Goal: Task Accomplishment & Management: Complete application form

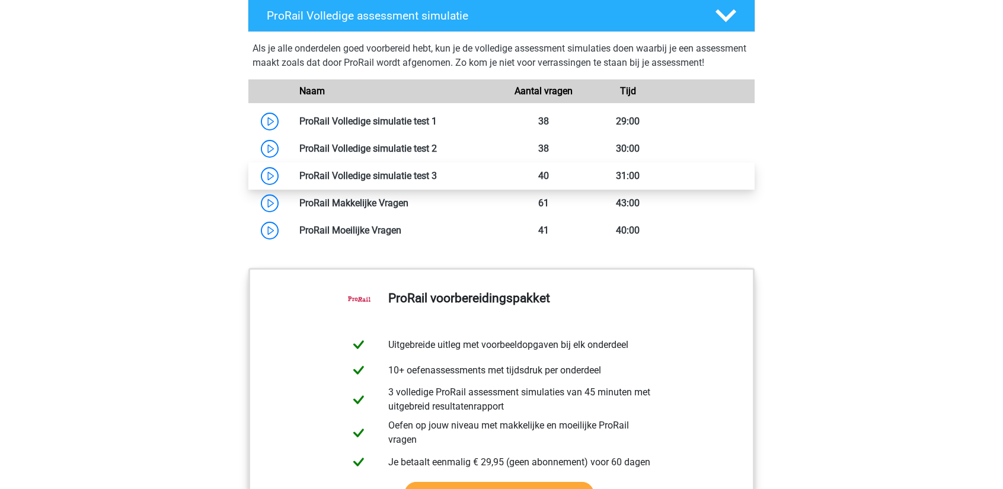
scroll to position [1066, 0]
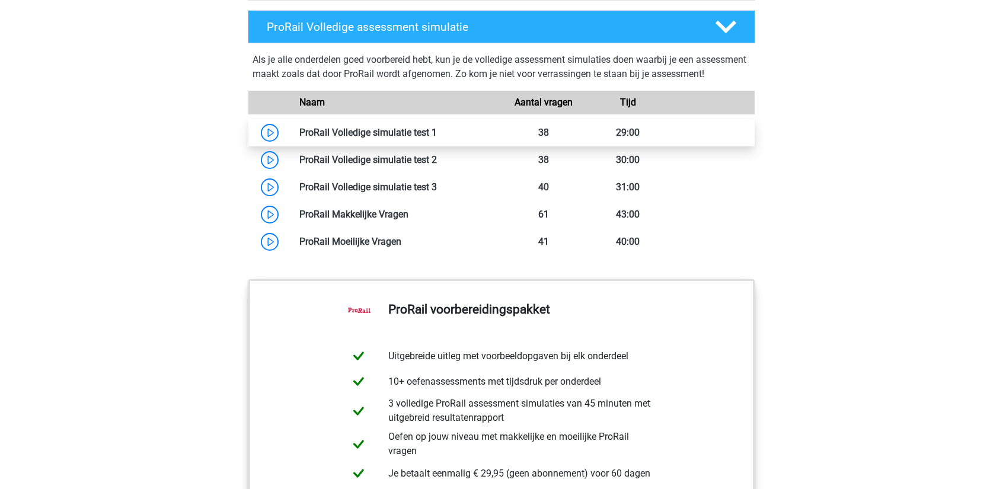
click at [437, 138] on link at bounding box center [437, 132] width 0 height 11
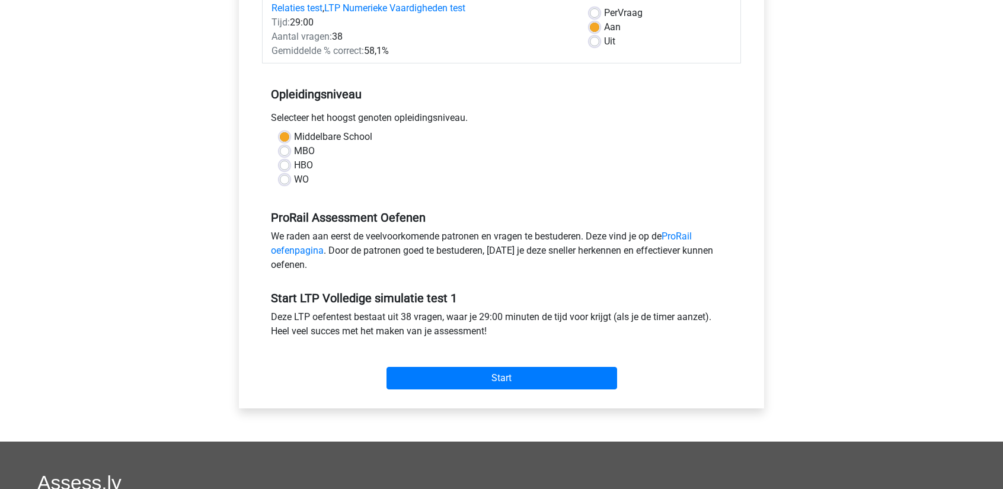
scroll to position [178, 0]
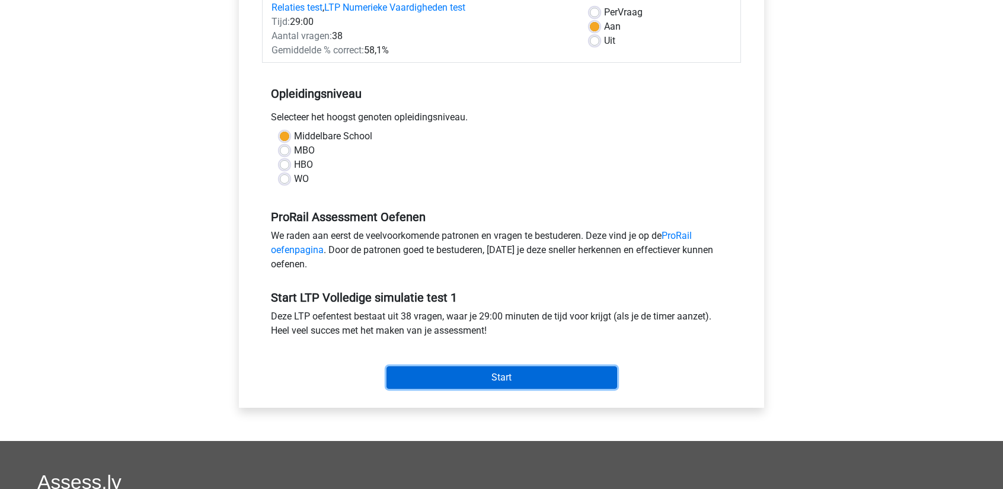
click at [512, 374] on input "Start" at bounding box center [501, 377] width 231 height 23
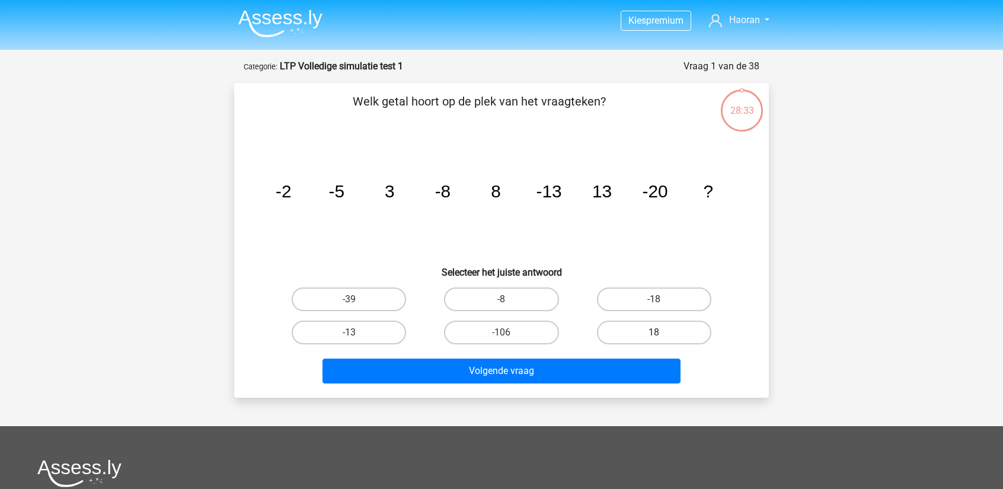
click at [633, 327] on label "18" at bounding box center [654, 333] width 114 height 24
click at [654, 333] on input "18" at bounding box center [658, 337] width 8 height 8
radio input "true"
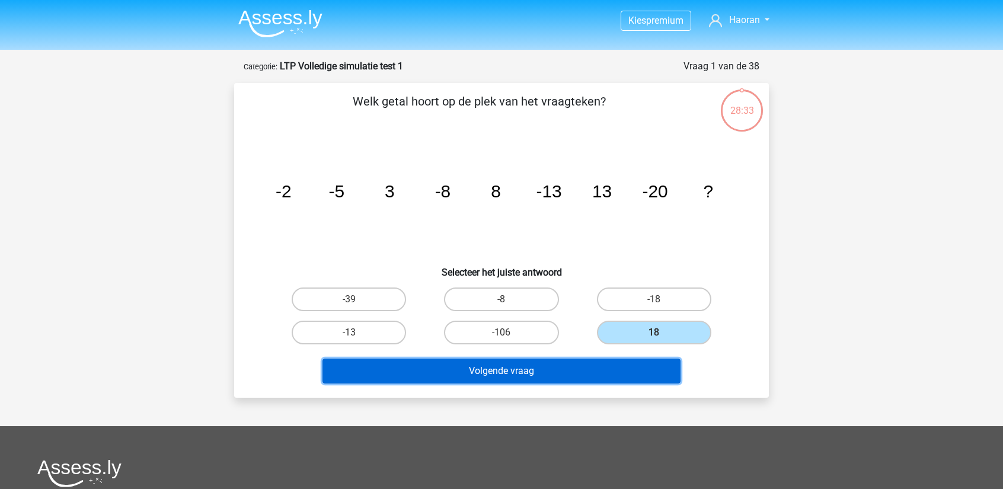
click at [601, 362] on button "Volgende vraag" at bounding box center [501, 371] width 359 height 25
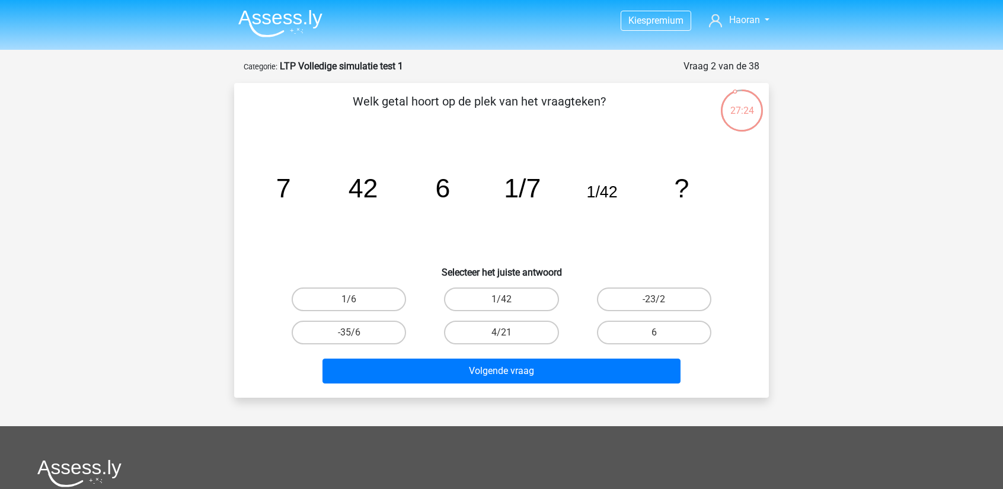
drag, startPoint x: 373, startPoint y: 290, endPoint x: 417, endPoint y: 335, distance: 62.5
click at [373, 290] on label "1/6" at bounding box center [349, 299] width 114 height 24
click at [357, 299] on input "1/6" at bounding box center [353, 303] width 8 height 8
radio input "true"
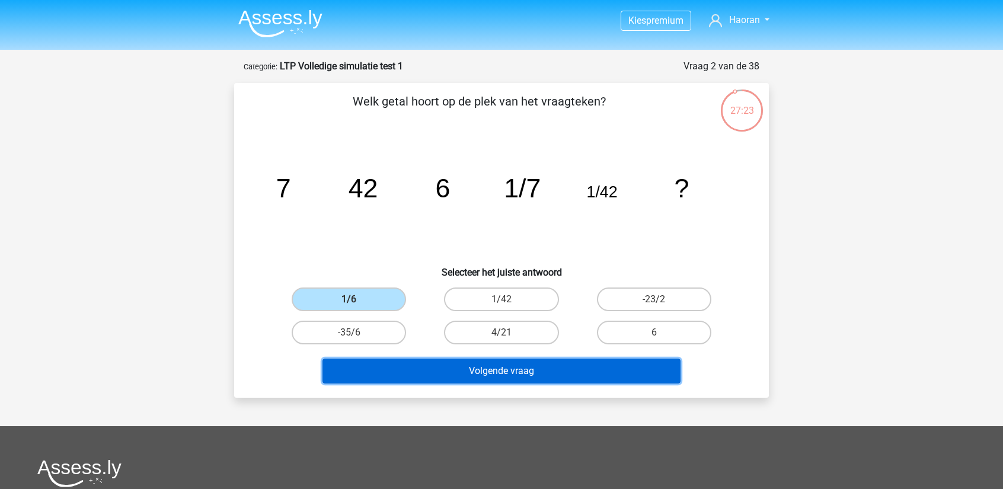
click at [466, 375] on button "Volgende vraag" at bounding box center [501, 371] width 359 height 25
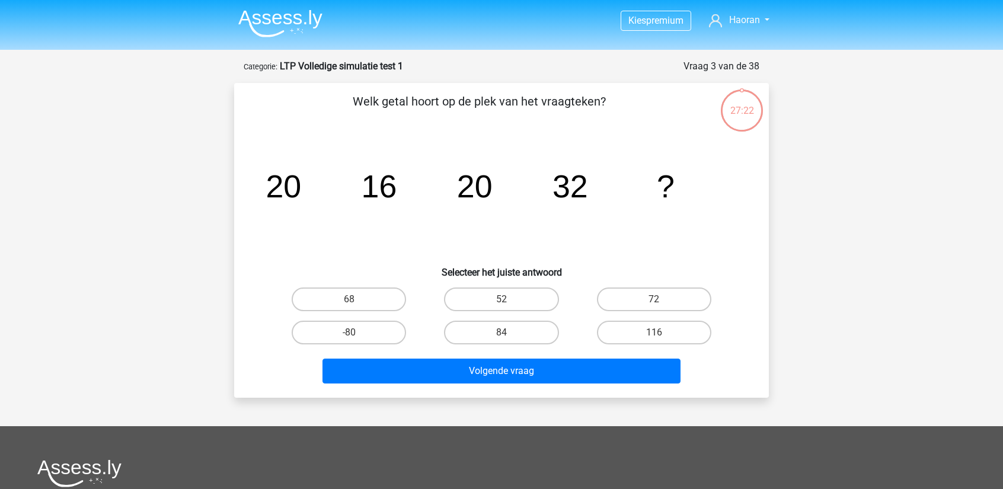
scroll to position [59, 0]
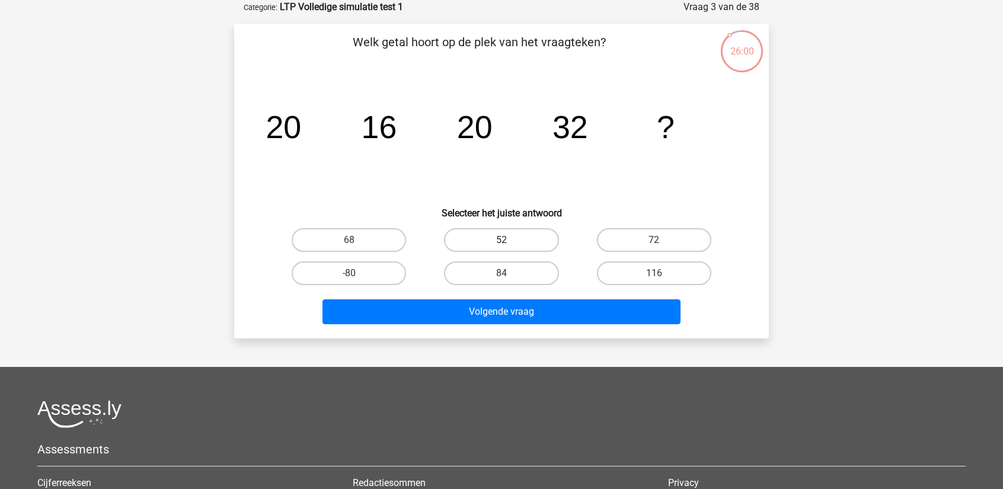
click at [536, 242] on label "52" at bounding box center [501, 240] width 114 height 24
click at [509, 242] on input "52" at bounding box center [505, 244] width 8 height 8
radio input "true"
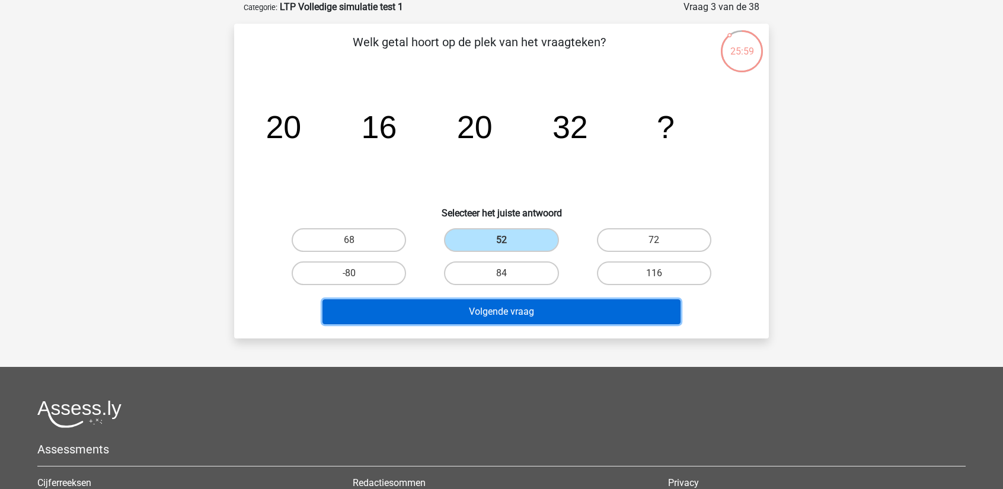
click at [557, 317] on button "Volgende vraag" at bounding box center [501, 311] width 359 height 25
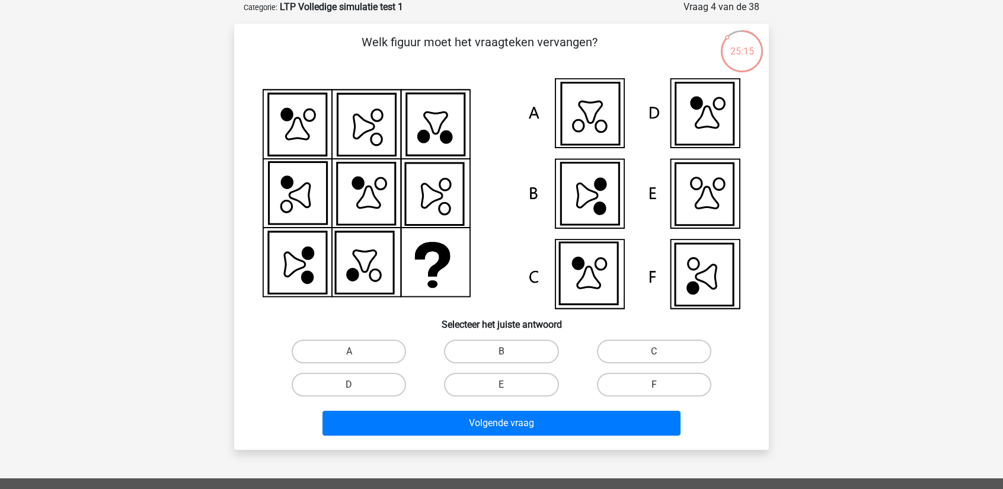
drag, startPoint x: 639, startPoint y: 382, endPoint x: 626, endPoint y: 408, distance: 28.6
click at [639, 383] on label "F" at bounding box center [654, 385] width 114 height 24
click at [654, 385] on input "F" at bounding box center [658, 389] width 8 height 8
radio input "true"
click at [624, 410] on div "Volgende vraag" at bounding box center [501, 420] width 497 height 39
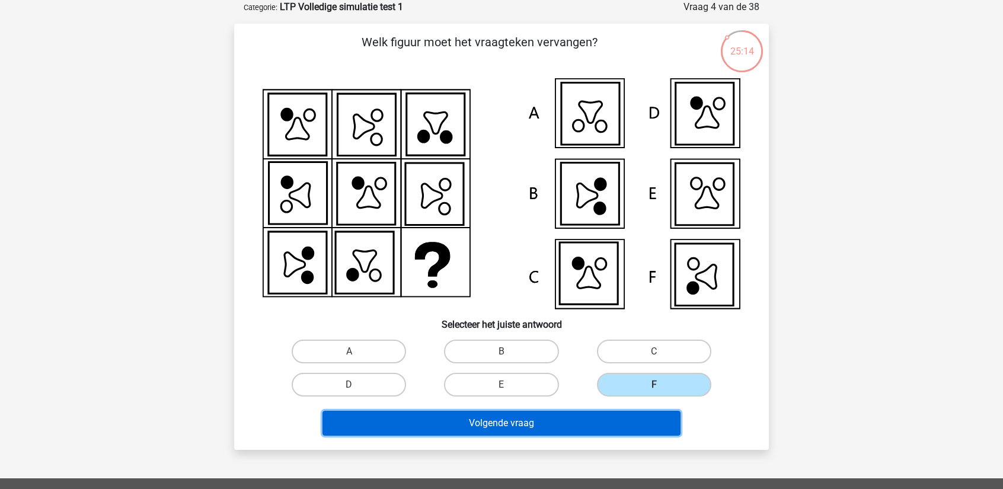
click at [634, 421] on button "Volgende vraag" at bounding box center [501, 423] width 359 height 25
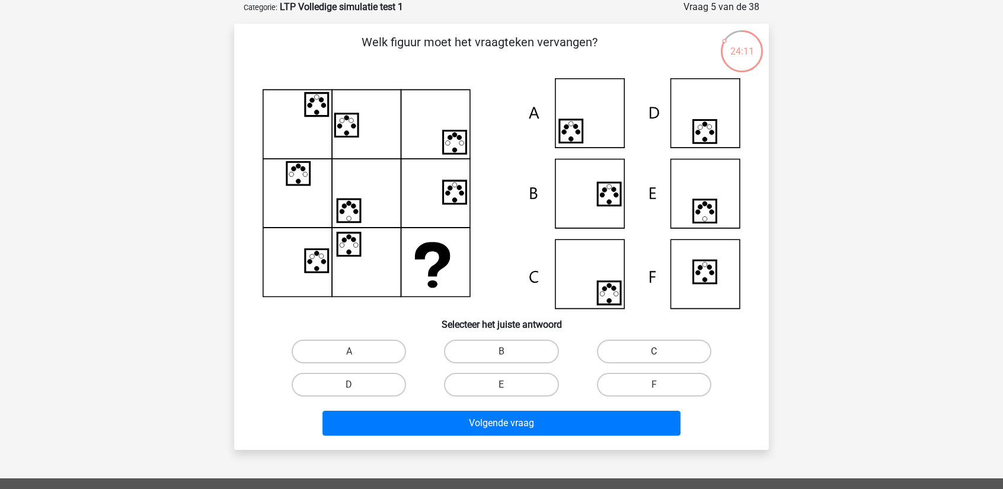
click at [675, 348] on label "C" at bounding box center [654, 352] width 114 height 24
click at [661, 351] on input "C" at bounding box center [658, 355] width 8 height 8
radio input "true"
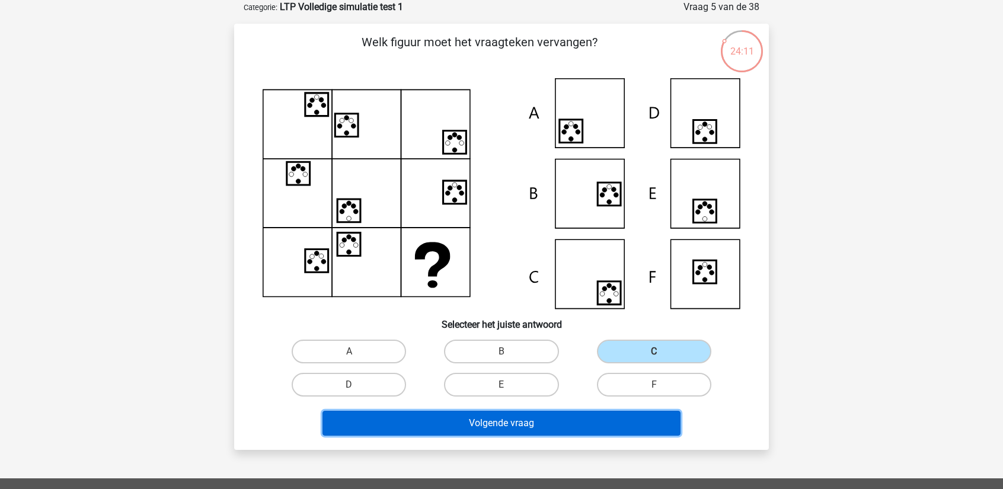
click at [632, 416] on button "Volgende vraag" at bounding box center [501, 423] width 359 height 25
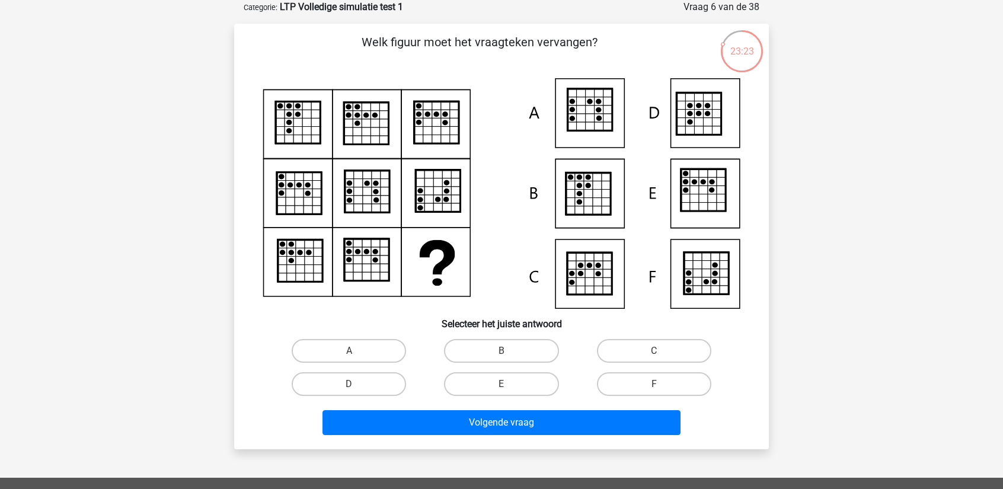
drag, startPoint x: 386, startPoint y: 346, endPoint x: 397, endPoint y: 367, distance: 24.1
click at [384, 347] on label "A" at bounding box center [349, 351] width 114 height 24
click at [357, 351] on input "A" at bounding box center [353, 355] width 8 height 8
radio input "true"
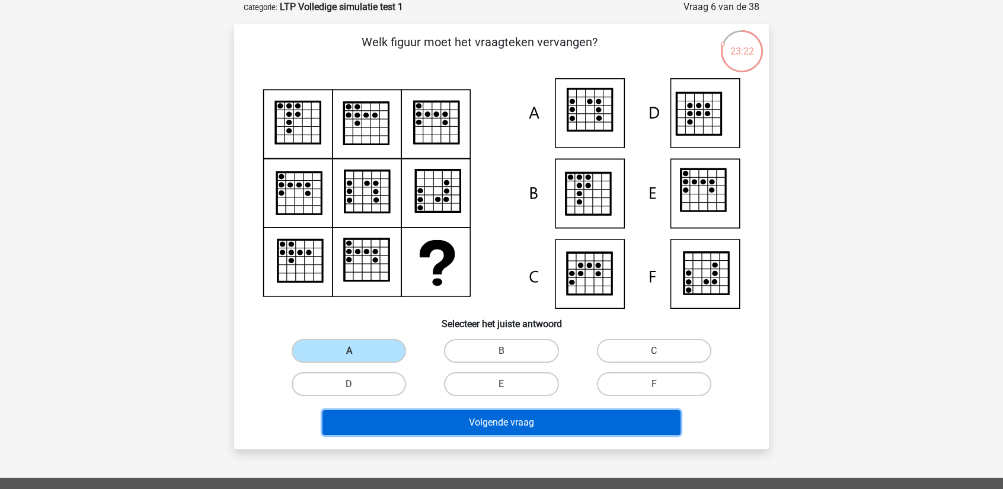
click at [432, 417] on button "Volgende vraag" at bounding box center [501, 422] width 359 height 25
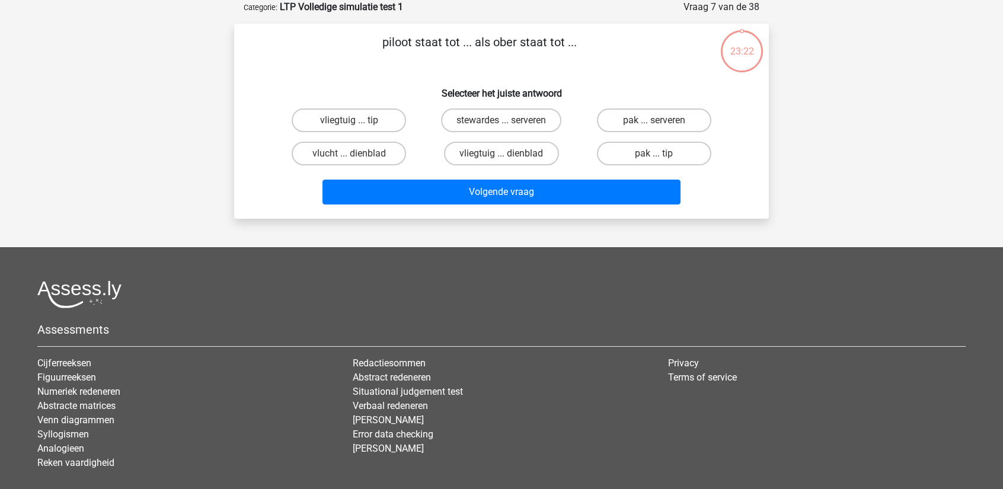
scroll to position [0, 0]
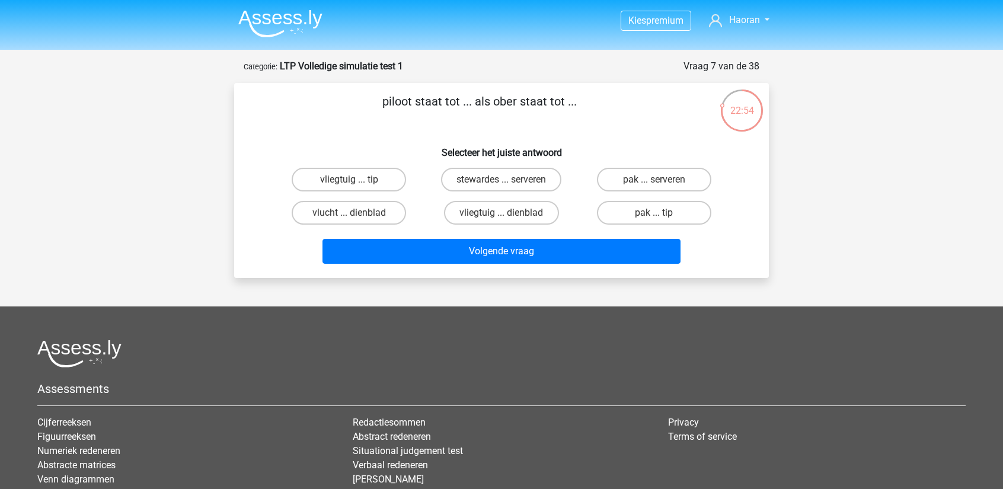
click at [506, 219] on input "vliegtuig ... dienblad" at bounding box center [505, 217] width 8 height 8
radio input "true"
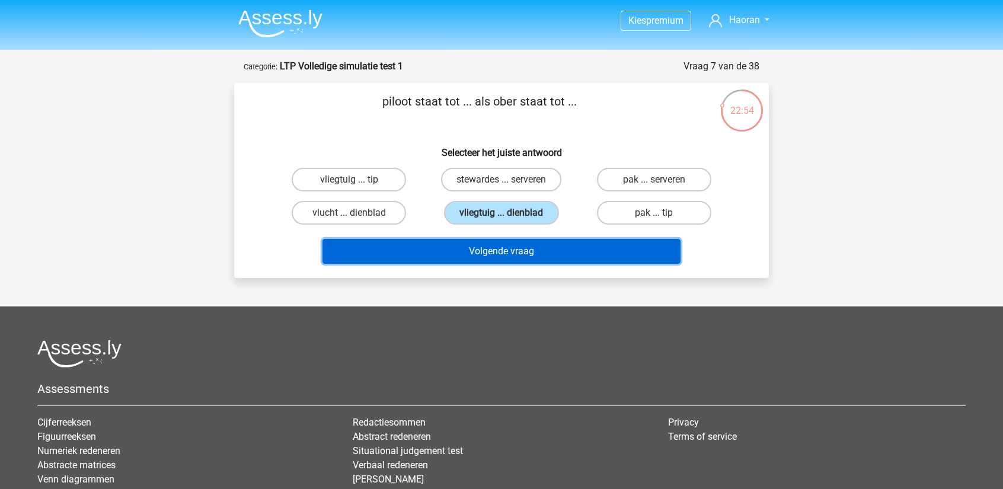
click at [499, 243] on button "Volgende vraag" at bounding box center [501, 251] width 359 height 25
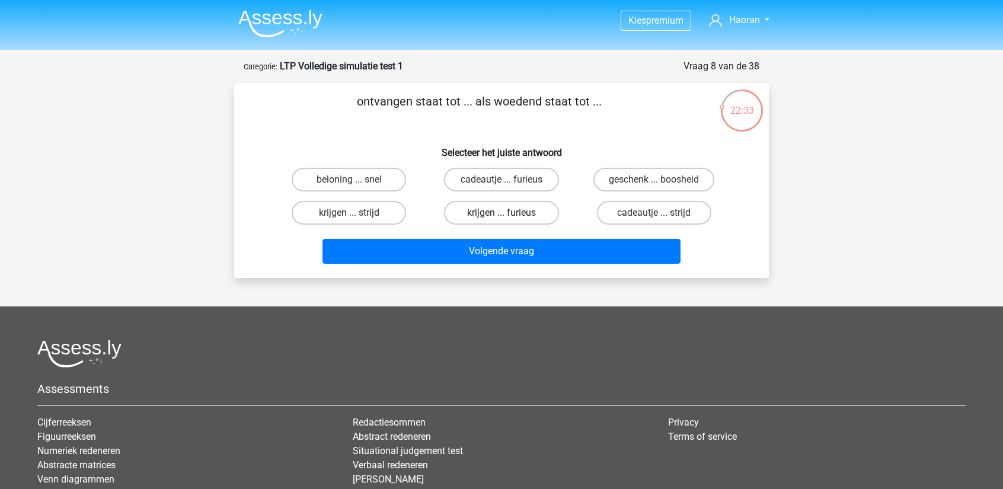
click at [529, 212] on label "krijgen ... furieus" at bounding box center [501, 213] width 114 height 24
click at [509, 213] on input "krijgen ... furieus" at bounding box center [505, 217] width 8 height 8
radio input "true"
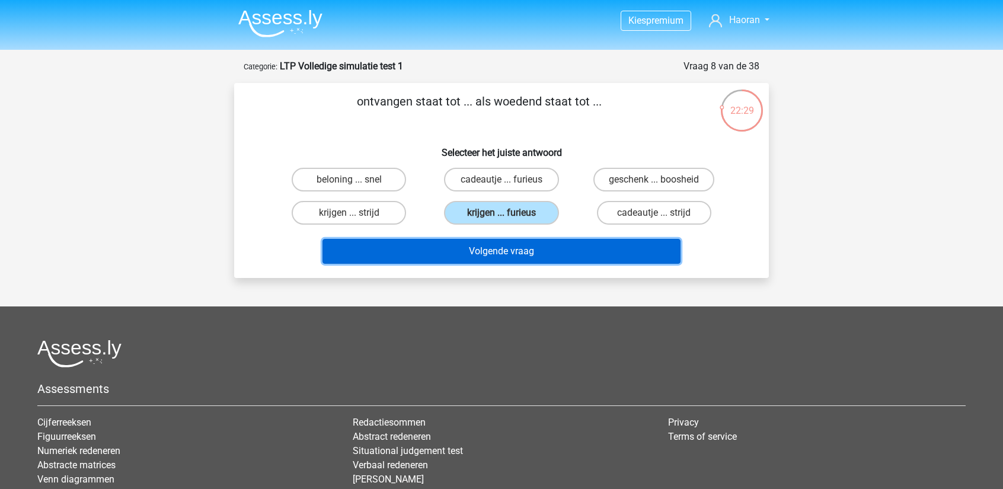
click at [545, 257] on button "Volgende vraag" at bounding box center [501, 251] width 359 height 25
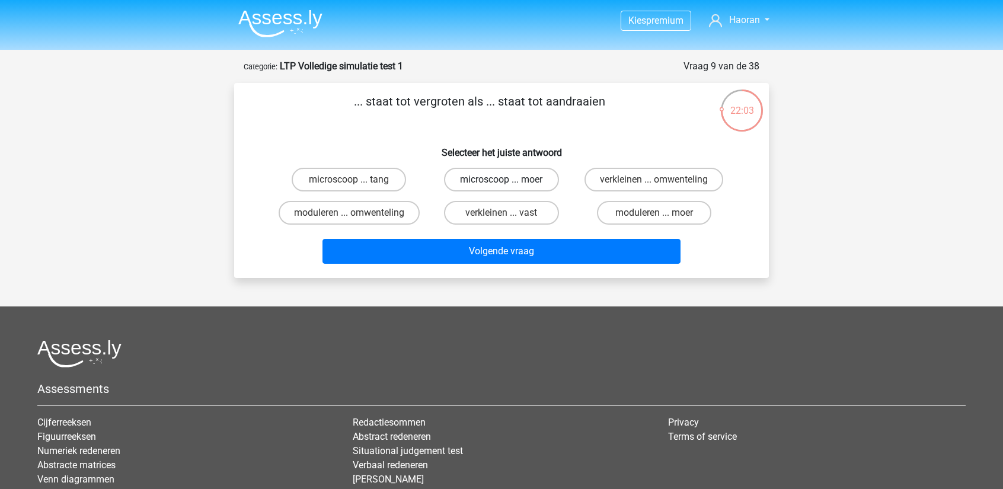
click at [478, 175] on label "microscoop ... moer" at bounding box center [501, 180] width 114 height 24
click at [501, 180] on input "microscoop ... moer" at bounding box center [505, 184] width 8 height 8
radio input "true"
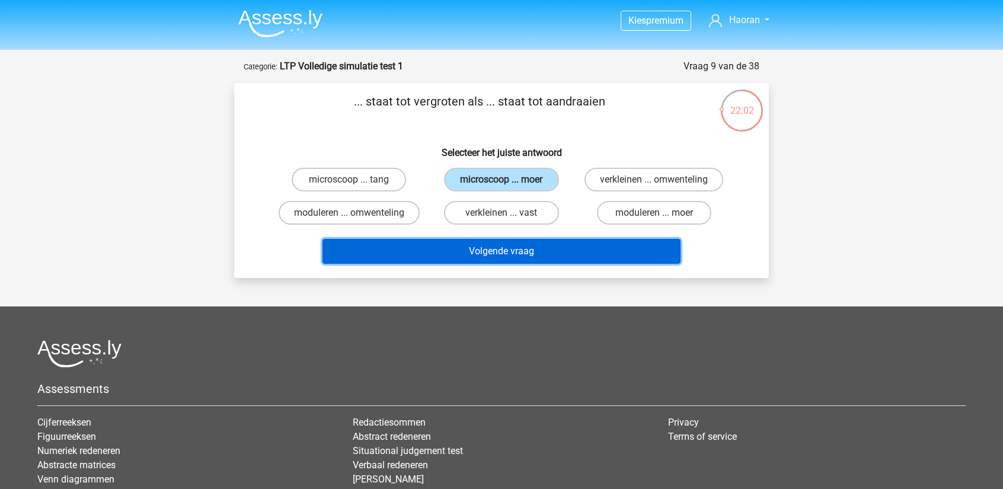
click at [468, 259] on button "Volgende vraag" at bounding box center [501, 251] width 359 height 25
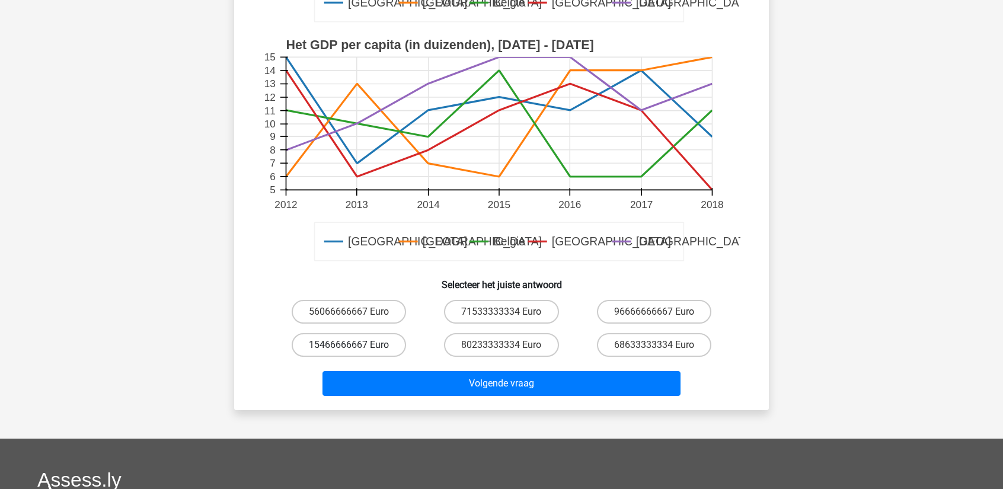
scroll to position [356, 0]
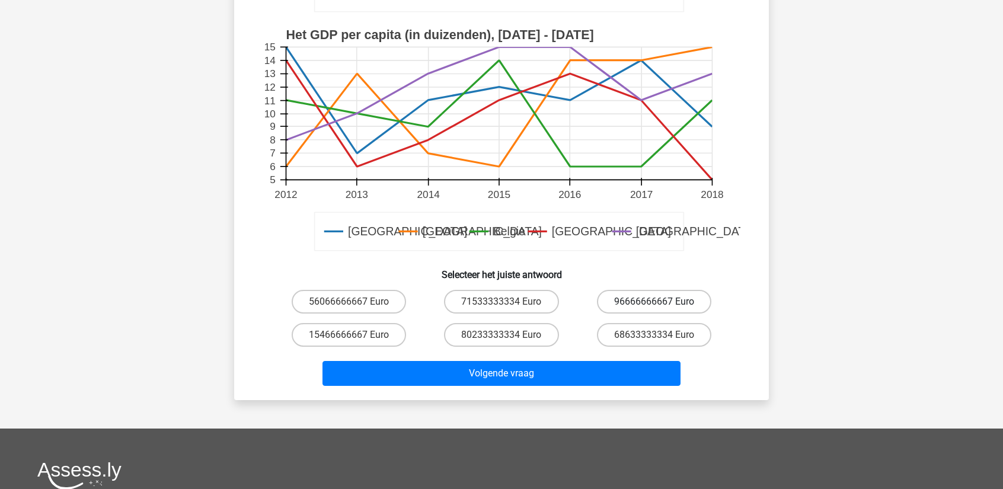
click at [619, 292] on label "96666666667 Euro" at bounding box center [654, 302] width 114 height 24
click at [654, 302] on input "96666666667 Euro" at bounding box center [658, 306] width 8 height 8
radio input "true"
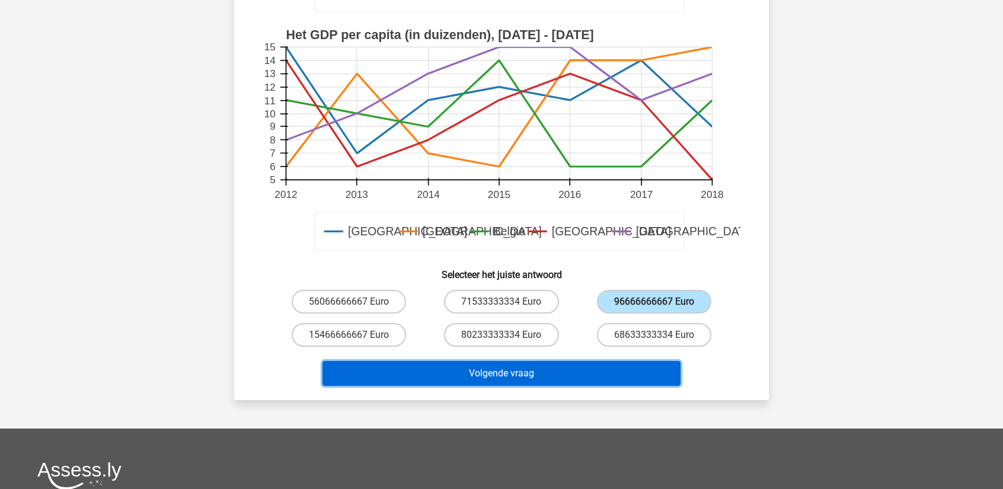
click at [581, 377] on button "Volgende vraag" at bounding box center [501, 373] width 359 height 25
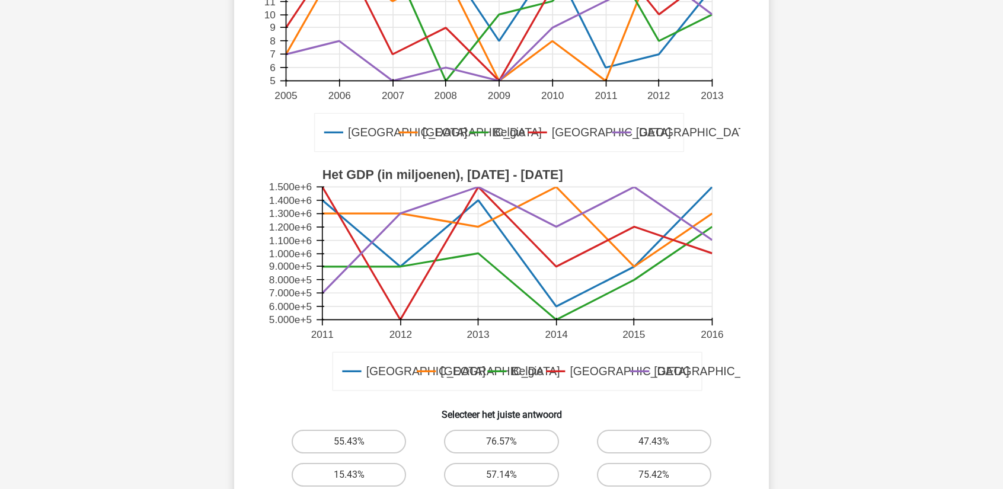
scroll to position [237, 0]
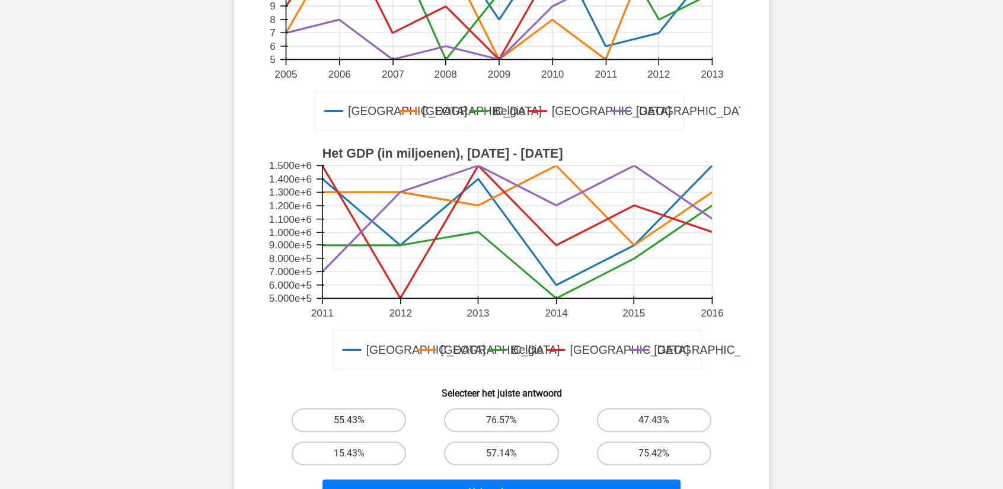
click at [363, 413] on label "55.43%" at bounding box center [349, 420] width 114 height 24
click at [357, 420] on input "55.43%" at bounding box center [353, 424] width 8 height 8
radio input "true"
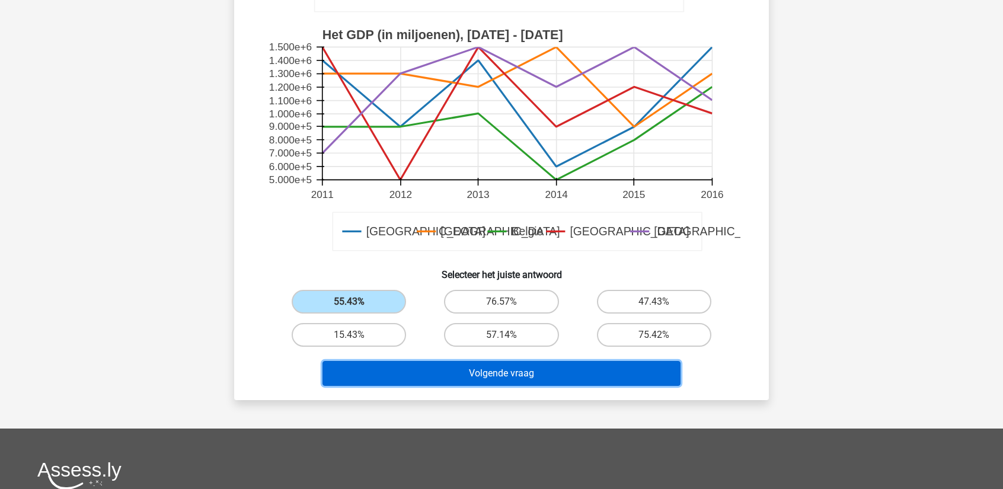
click at [433, 366] on button "Volgende vraag" at bounding box center [501, 373] width 359 height 25
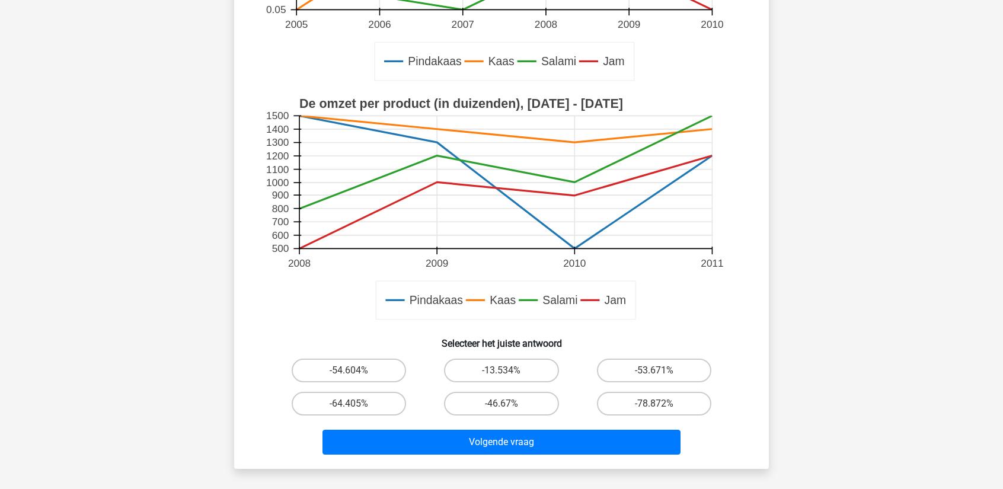
scroll to position [296, 0]
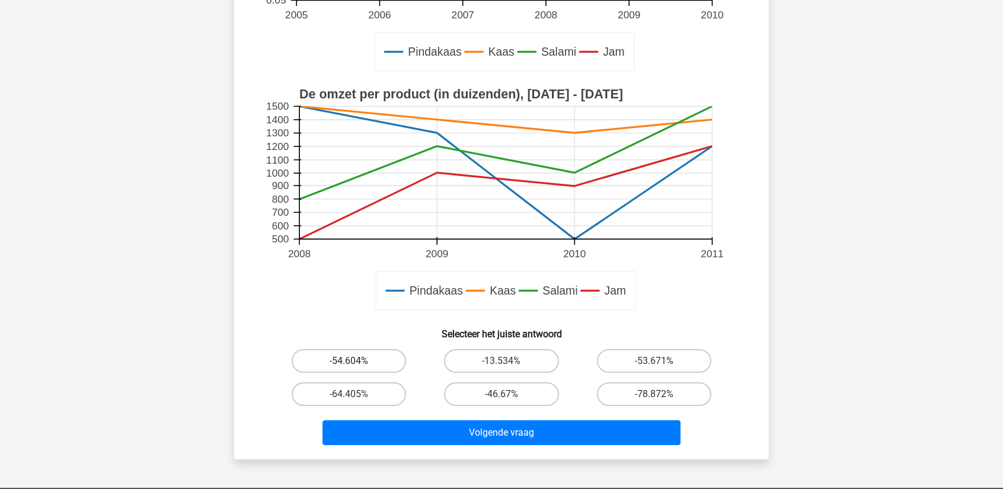
click at [373, 365] on label "-54.604%" at bounding box center [349, 361] width 114 height 24
click at [357, 365] on input "-54.604%" at bounding box center [353, 365] width 8 height 8
radio input "true"
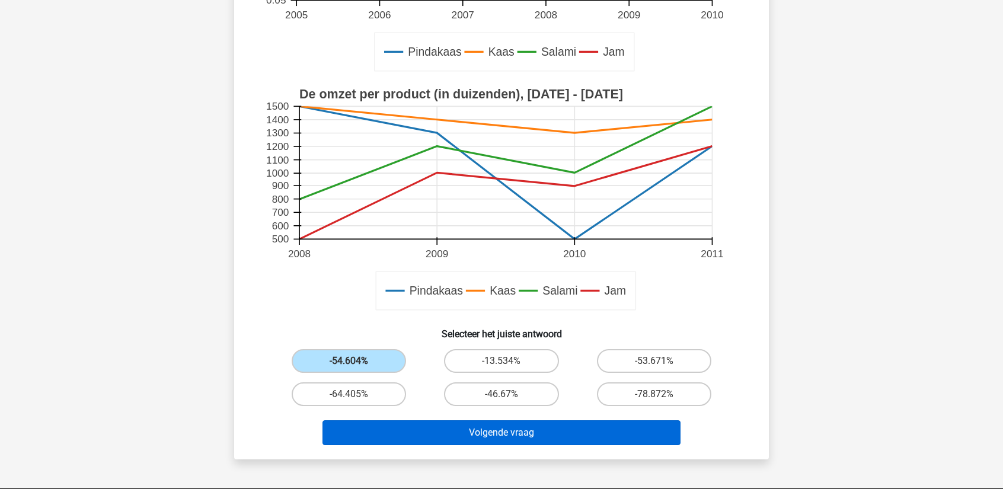
click at [479, 443] on div "Volgende vraag" at bounding box center [502, 435] width 458 height 30
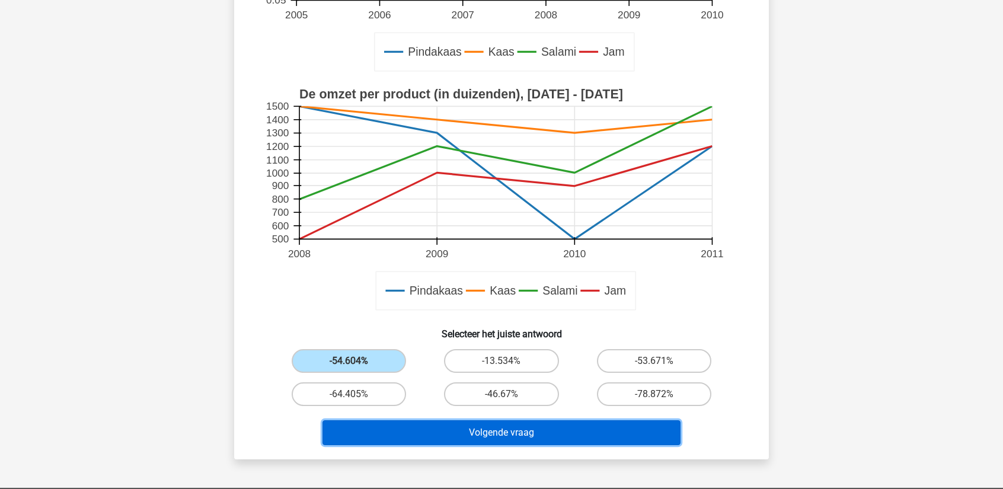
click at [480, 443] on button "Volgende vraag" at bounding box center [501, 432] width 359 height 25
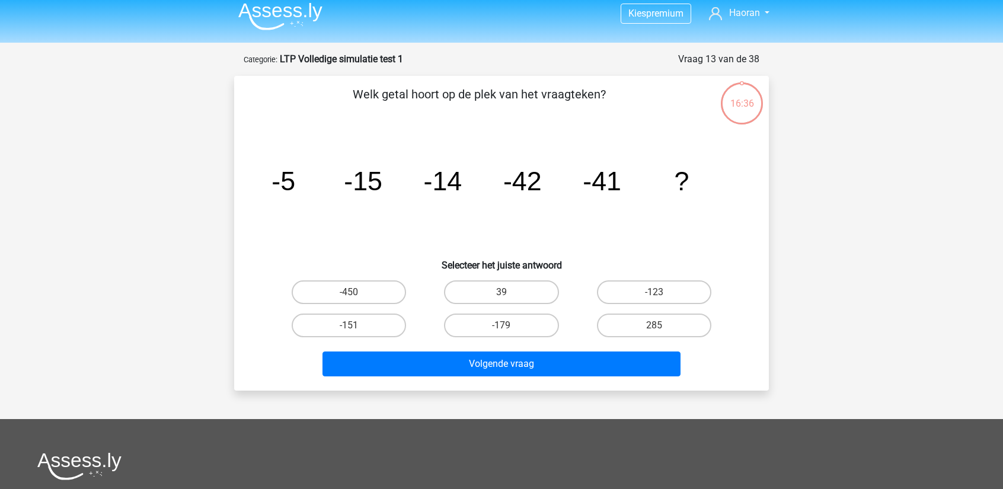
scroll to position [0, 0]
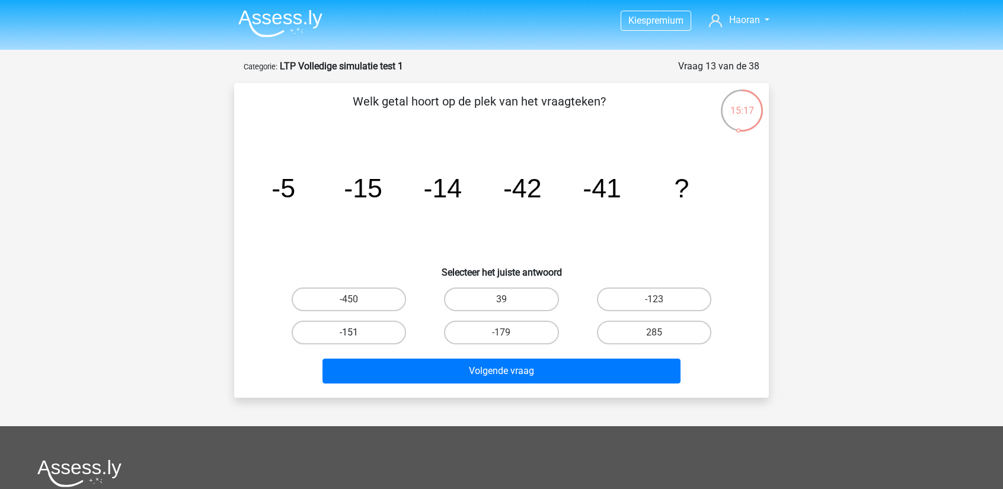
drag, startPoint x: 330, startPoint y: 333, endPoint x: 343, endPoint y: 346, distance: 18.4
click at [330, 333] on label "-151" at bounding box center [349, 333] width 114 height 24
click at [349, 333] on input "-151" at bounding box center [353, 337] width 8 height 8
radio input "true"
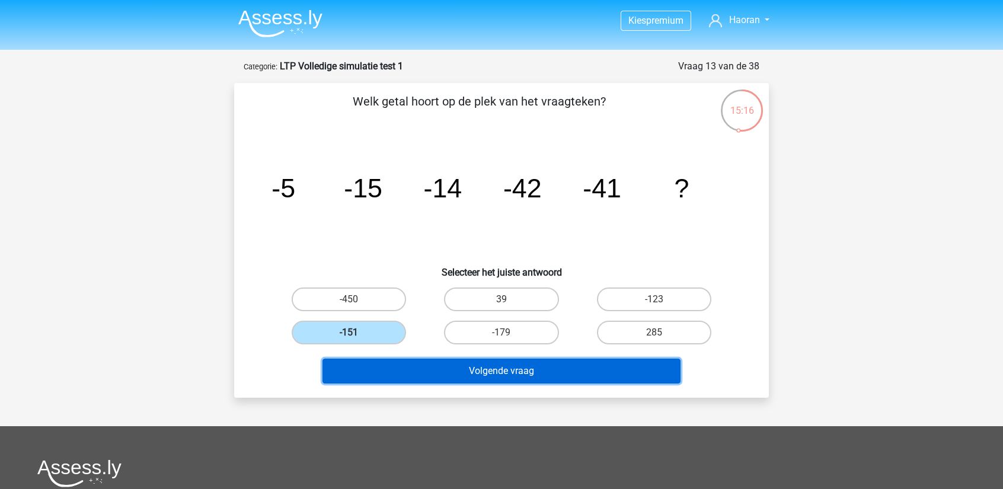
click at [376, 363] on button "Volgende vraag" at bounding box center [501, 371] width 359 height 25
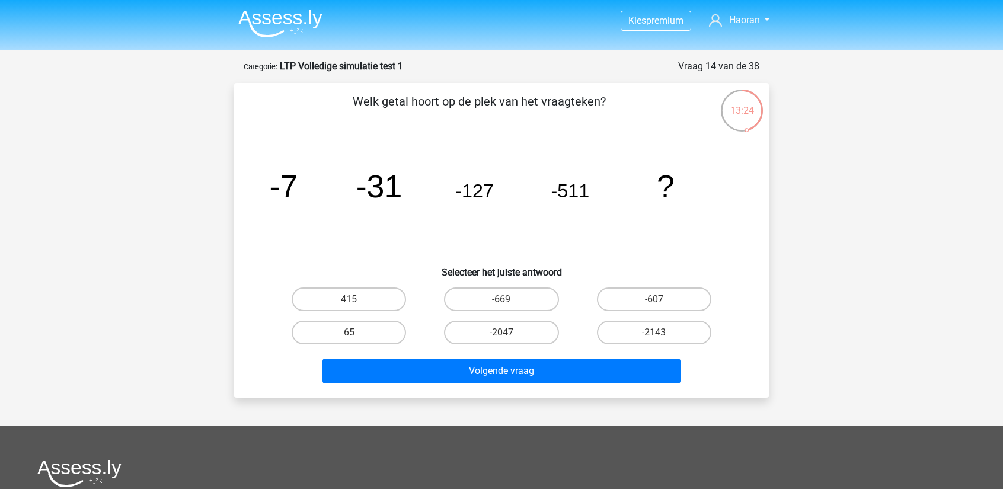
click at [654, 338] on input "-2143" at bounding box center [658, 337] width 8 height 8
radio input "true"
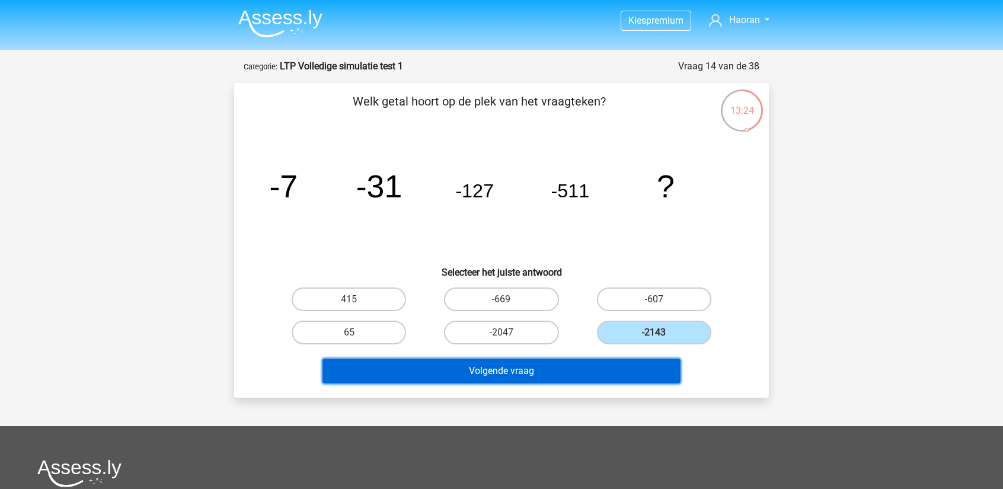
click at [626, 375] on button "Volgende vraag" at bounding box center [501, 371] width 359 height 25
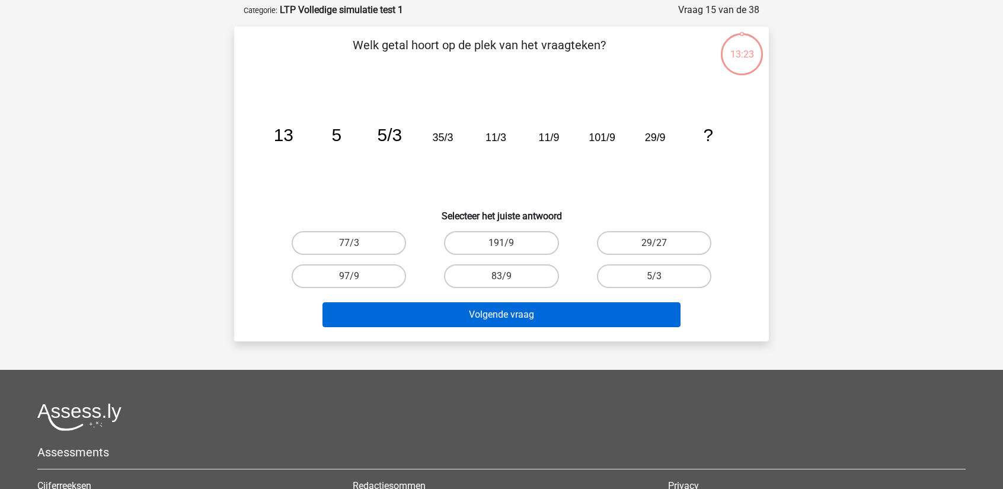
scroll to position [59, 0]
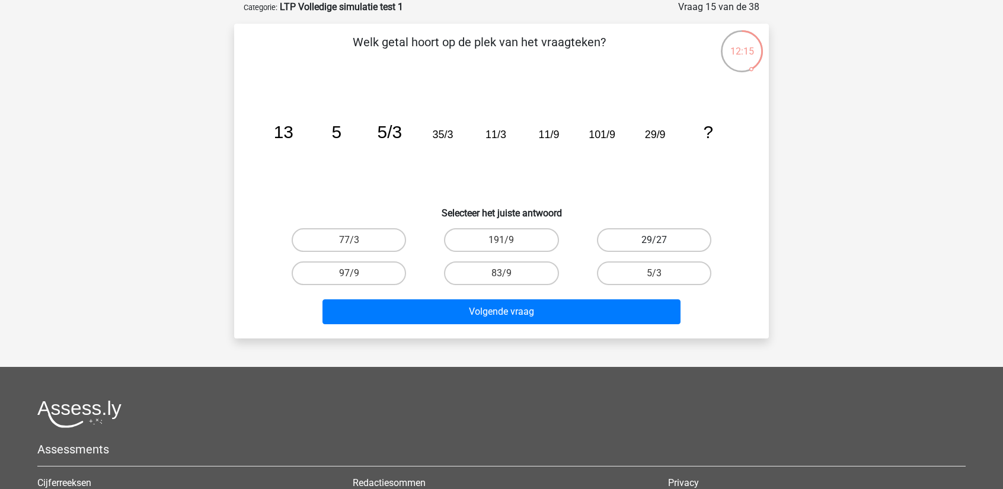
click at [673, 240] on label "29/27" at bounding box center [654, 240] width 114 height 24
click at [661, 240] on input "29/27" at bounding box center [658, 244] width 8 height 8
radio input "true"
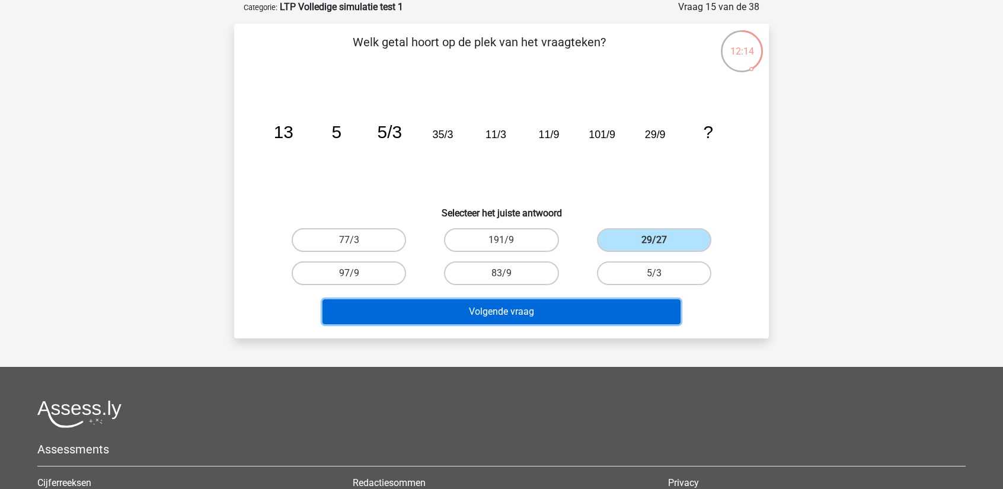
click at [561, 308] on button "Volgende vraag" at bounding box center [501, 311] width 359 height 25
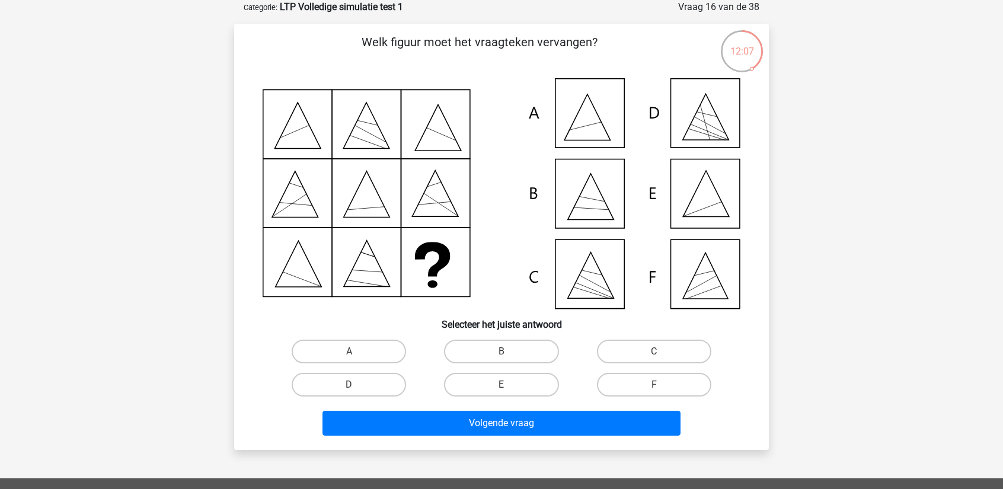
click at [507, 380] on label "E" at bounding box center [501, 385] width 114 height 24
click at [507, 385] on input "E" at bounding box center [505, 389] width 8 height 8
radio input "true"
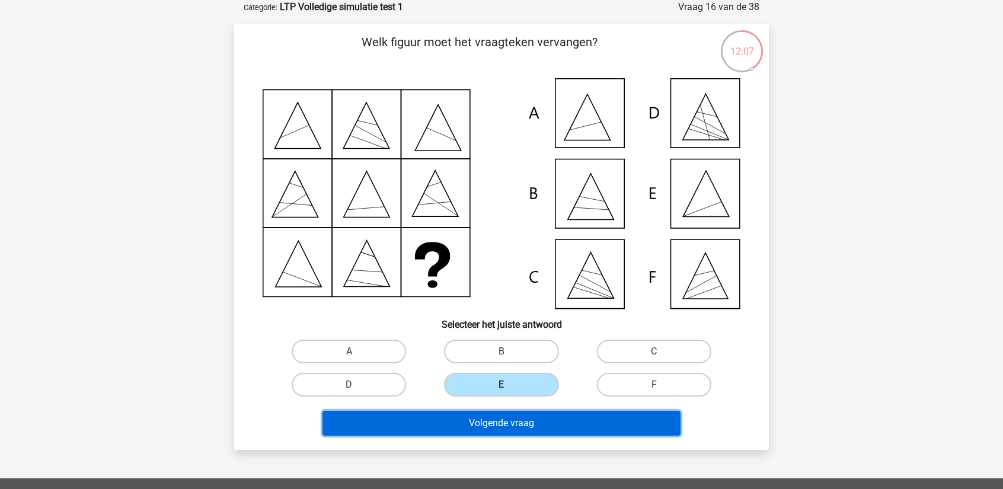
click at [507, 417] on button "Volgende vraag" at bounding box center [501, 423] width 359 height 25
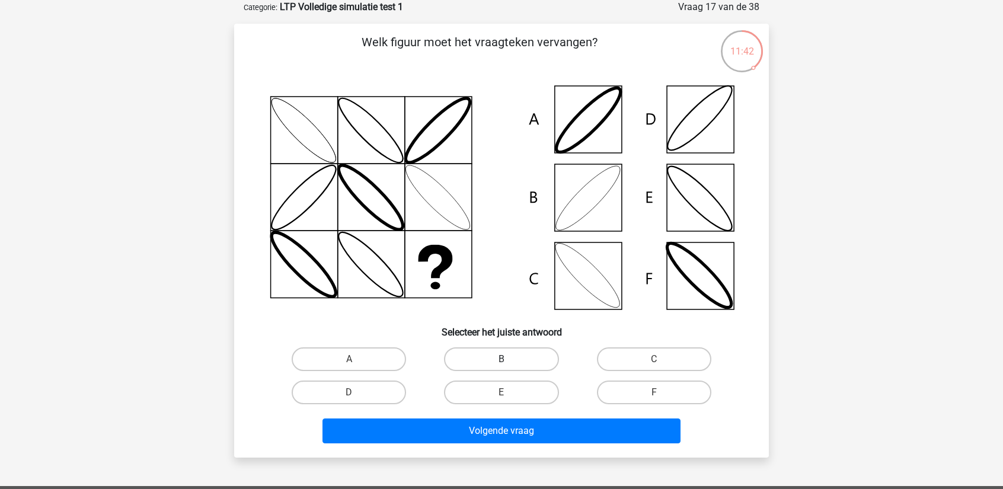
click at [487, 359] on label "B" at bounding box center [501, 359] width 114 height 24
click at [501, 359] on input "B" at bounding box center [505, 363] width 8 height 8
radio input "true"
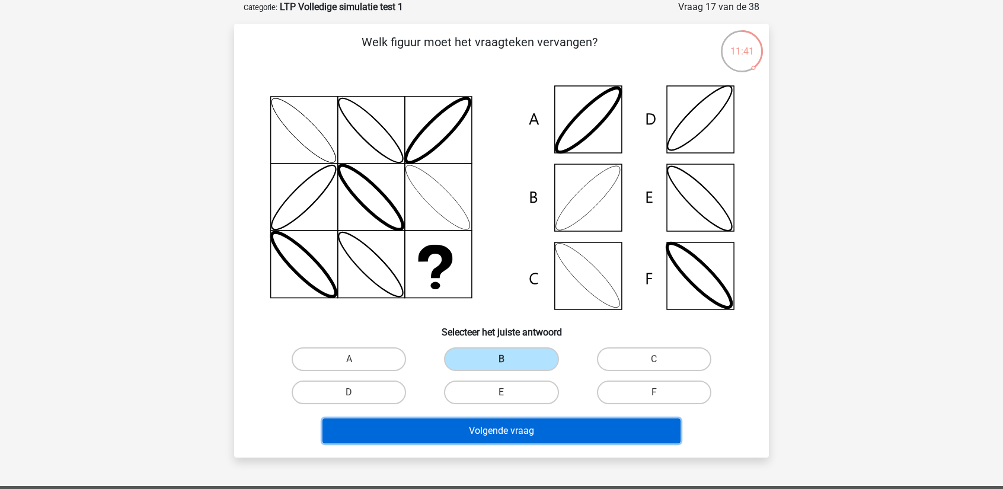
click at [482, 421] on button "Volgende vraag" at bounding box center [501, 430] width 359 height 25
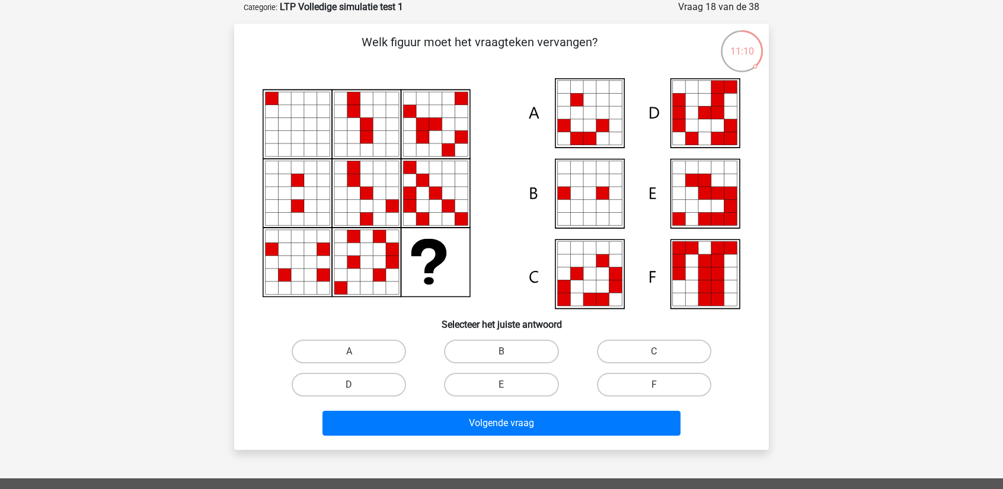
click at [657, 353] on input "C" at bounding box center [658, 355] width 8 height 8
radio input "true"
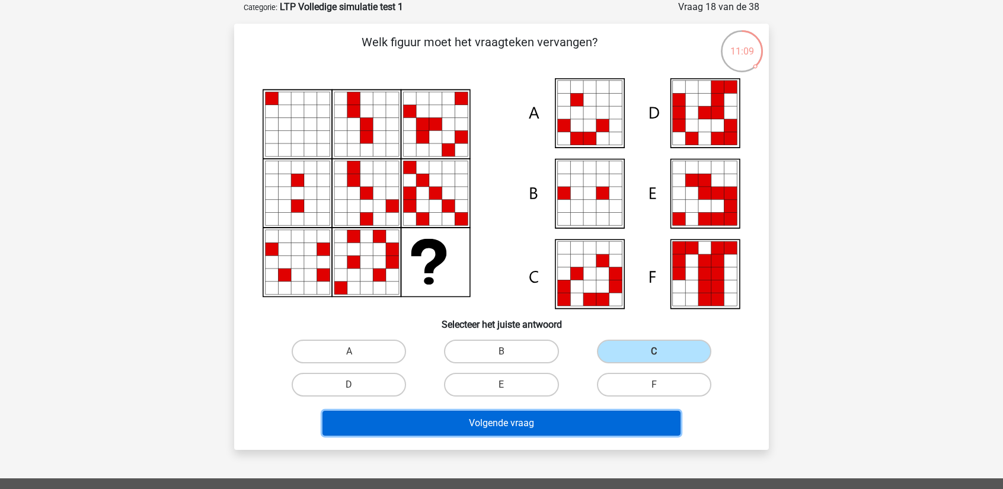
click at [587, 419] on button "Volgende vraag" at bounding box center [501, 423] width 359 height 25
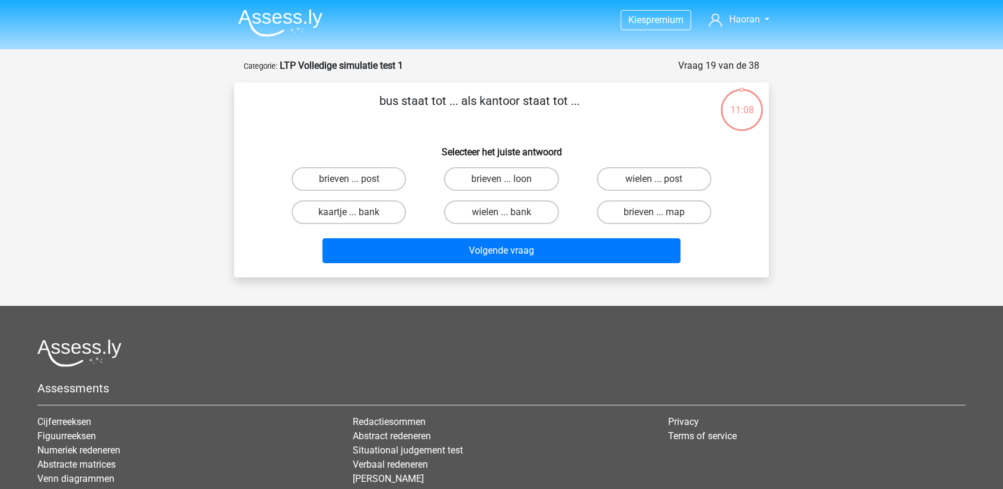
scroll to position [0, 0]
click at [369, 176] on label "brieven ... post" at bounding box center [349, 180] width 114 height 24
click at [357, 180] on input "brieven ... post" at bounding box center [353, 184] width 8 height 8
radio input "true"
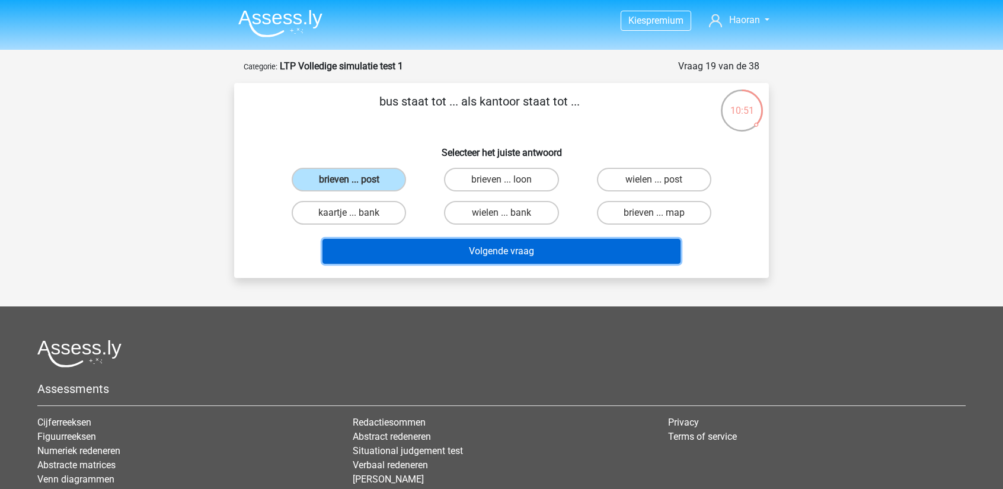
click at [472, 253] on button "Volgende vraag" at bounding box center [501, 251] width 359 height 25
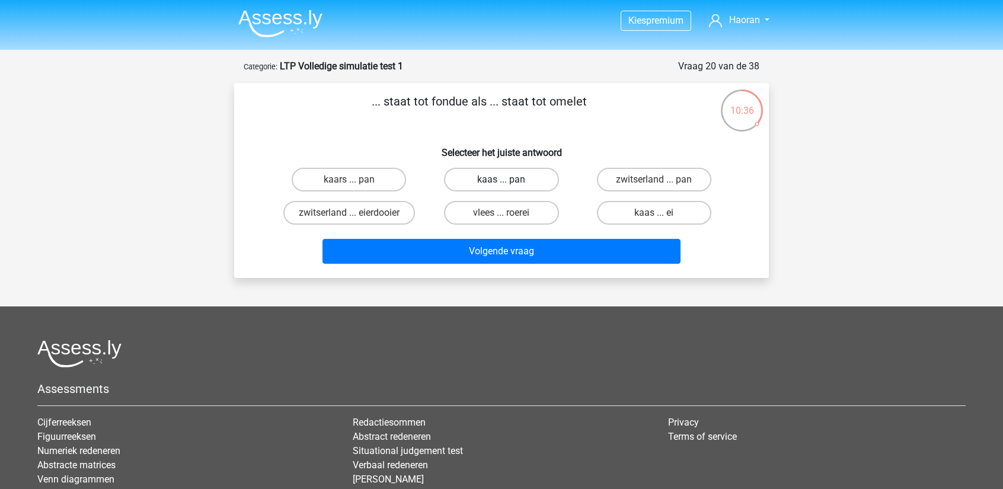
click at [537, 180] on label "kaas ... pan" at bounding box center [501, 180] width 114 height 24
click at [509, 180] on input "kaas ... pan" at bounding box center [505, 184] width 8 height 8
radio input "true"
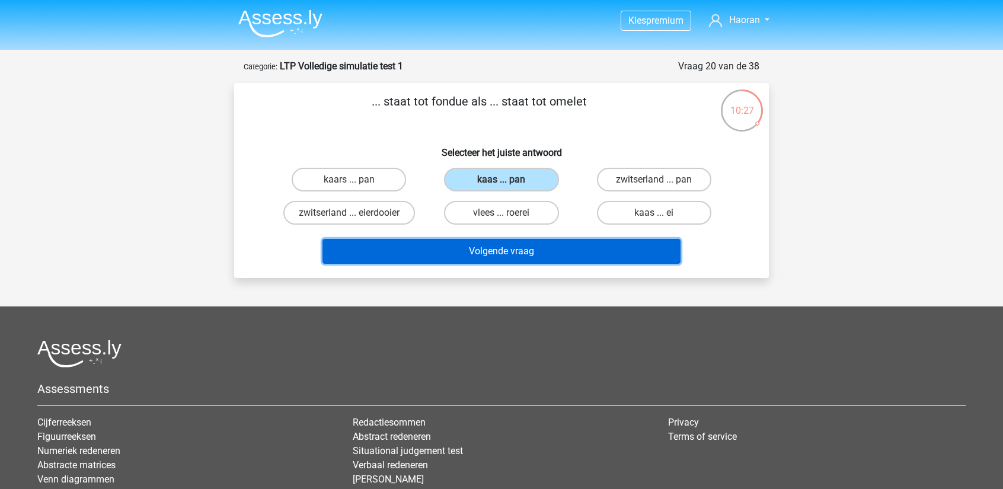
click at [552, 245] on button "Volgende vraag" at bounding box center [501, 251] width 359 height 25
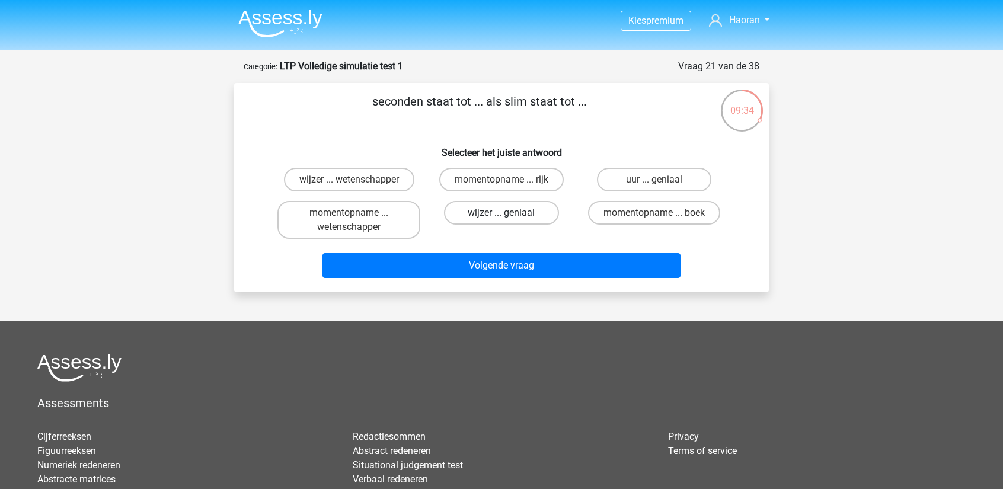
click at [524, 211] on label "wijzer ... geniaal" at bounding box center [501, 213] width 114 height 24
click at [509, 213] on input "wijzer ... geniaal" at bounding box center [505, 217] width 8 height 8
radio input "true"
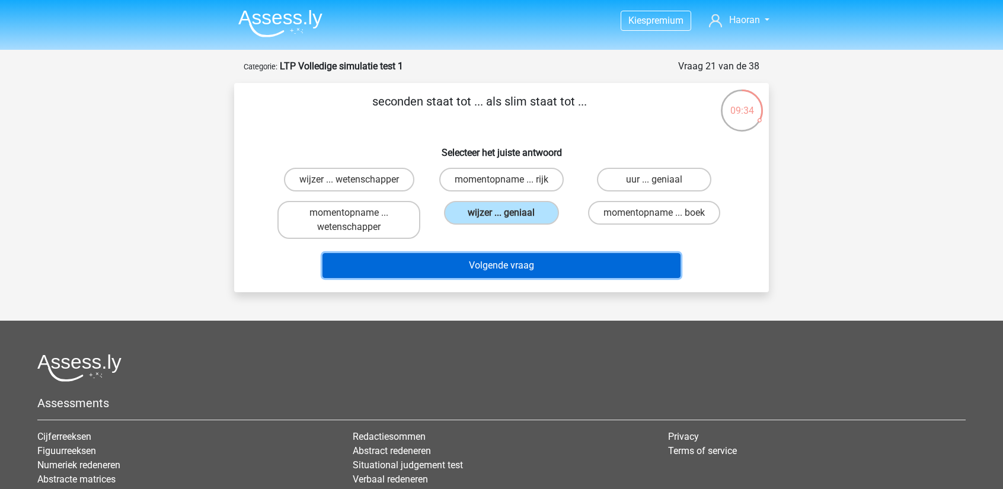
click at [548, 270] on button "Volgende vraag" at bounding box center [501, 265] width 359 height 25
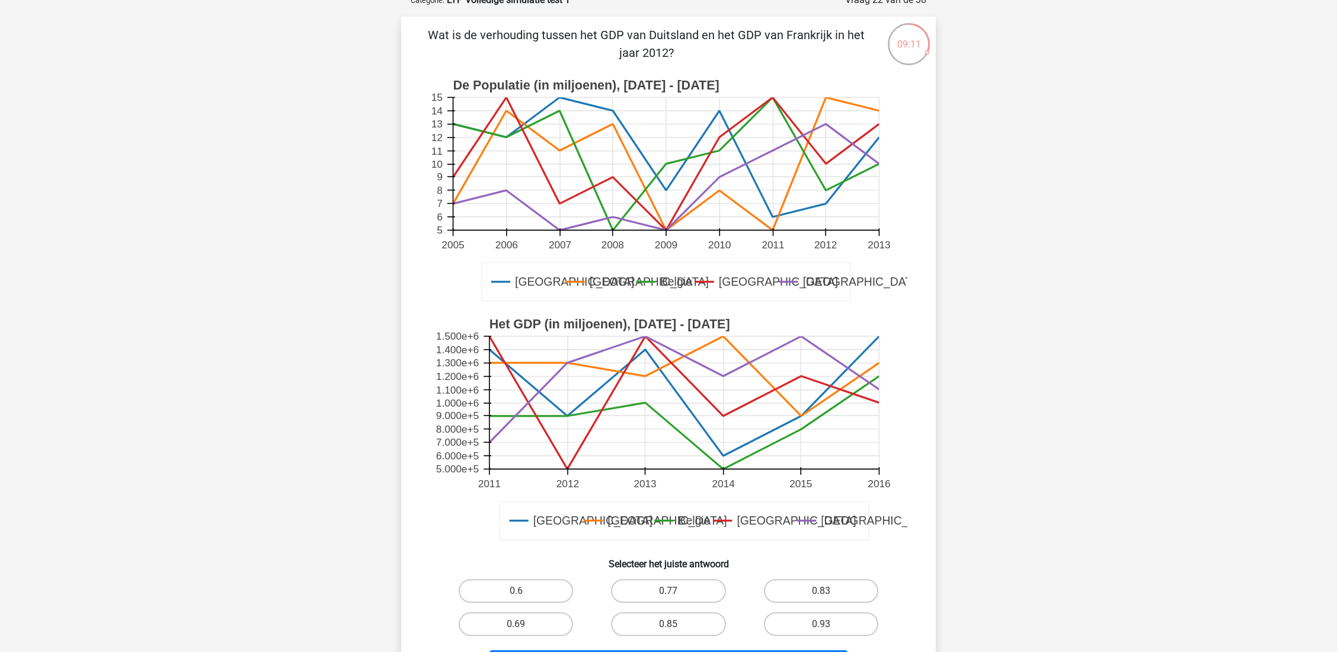
scroll to position [79, 0]
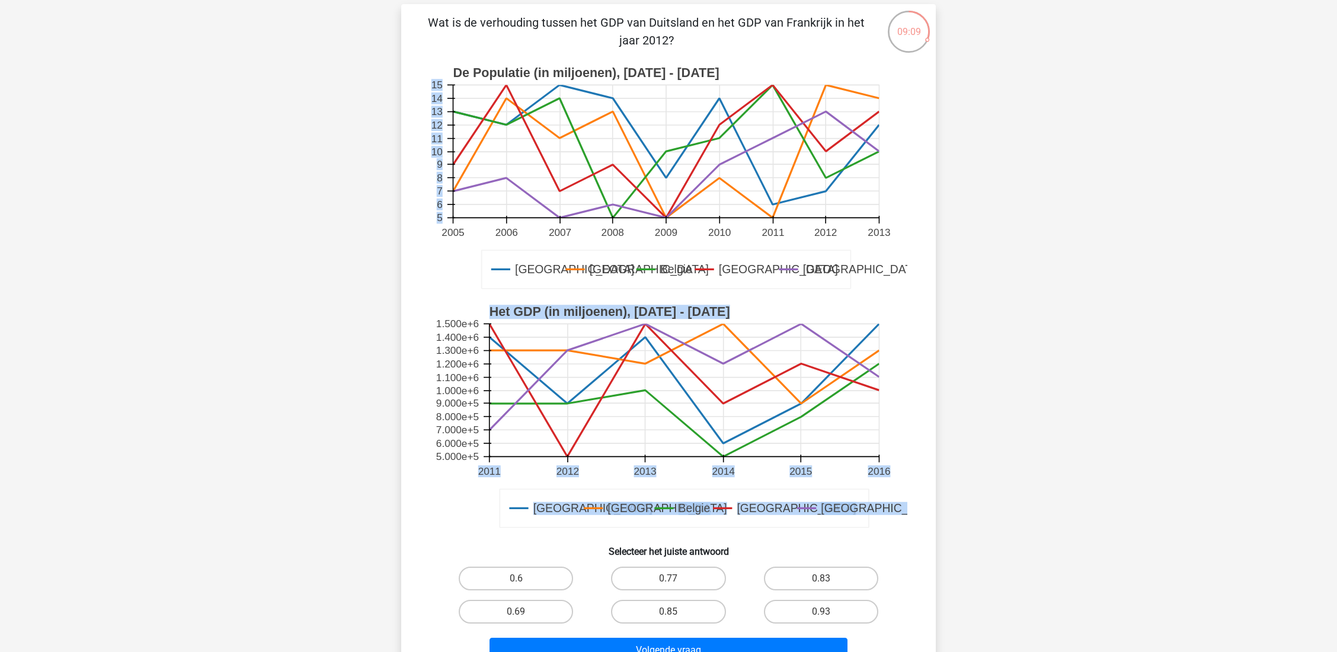
drag, startPoint x: 1277, startPoint y: 318, endPoint x: 1298, endPoint y: 284, distance: 40.0
click at [1002, 290] on div "Kies premium Haoran Haoran_Zhu@outlook.com 5 6" at bounding box center [668, 469] width 1337 height 1097
click at [1002, 266] on div "Kies premium Haoran Haoran_Zhu@outlook.com 5 6" at bounding box center [668, 469] width 1337 height 1097
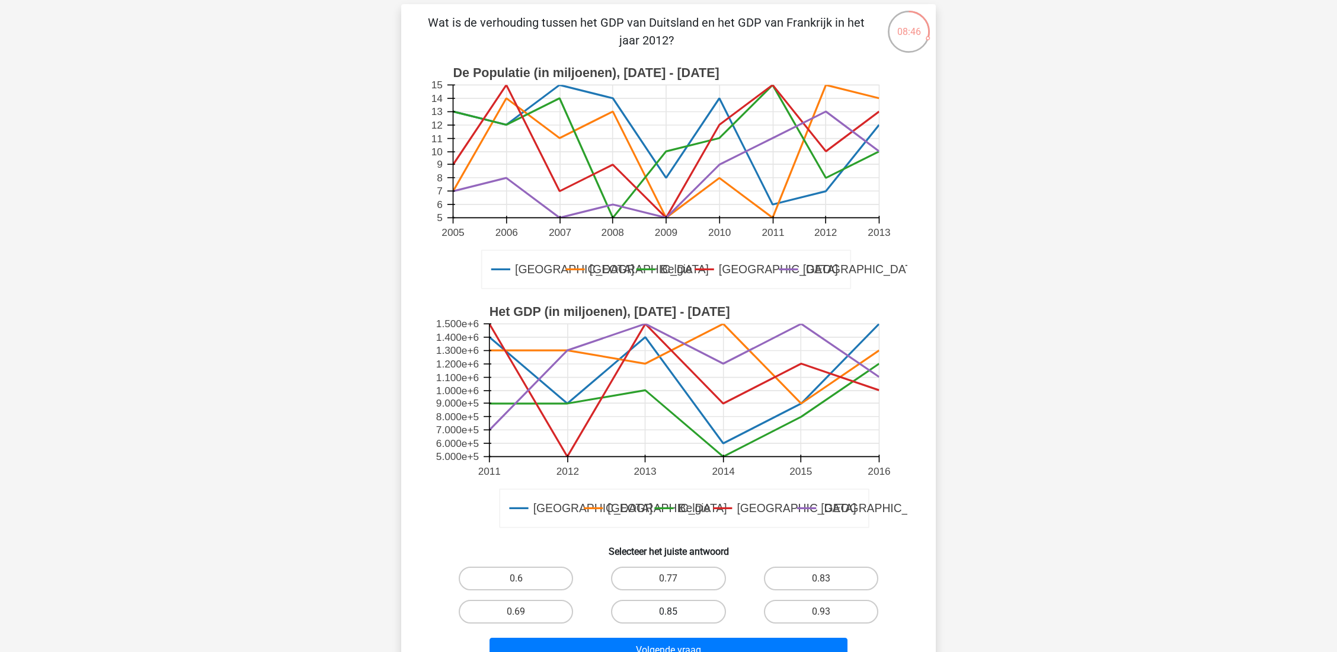
click at [648, 488] on label "0.85" at bounding box center [668, 612] width 114 height 24
click at [669, 488] on input "0.85" at bounding box center [673, 616] width 8 height 8
radio input "true"
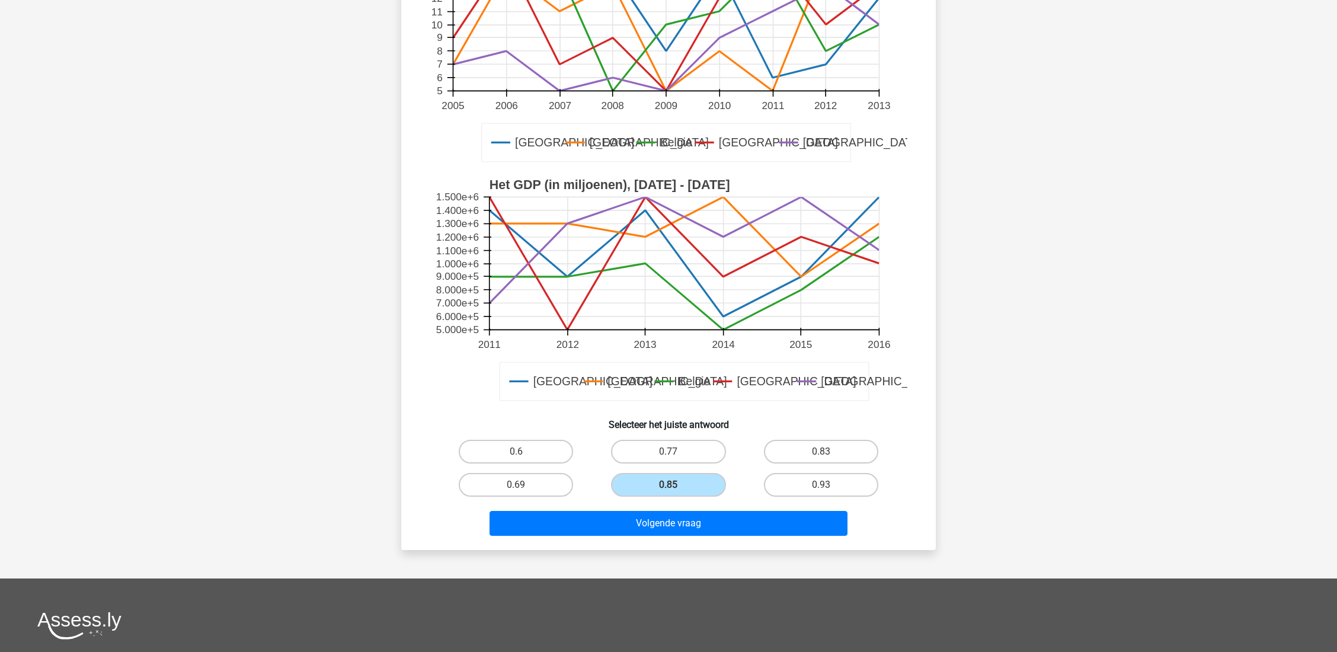
scroll to position [237, 0]
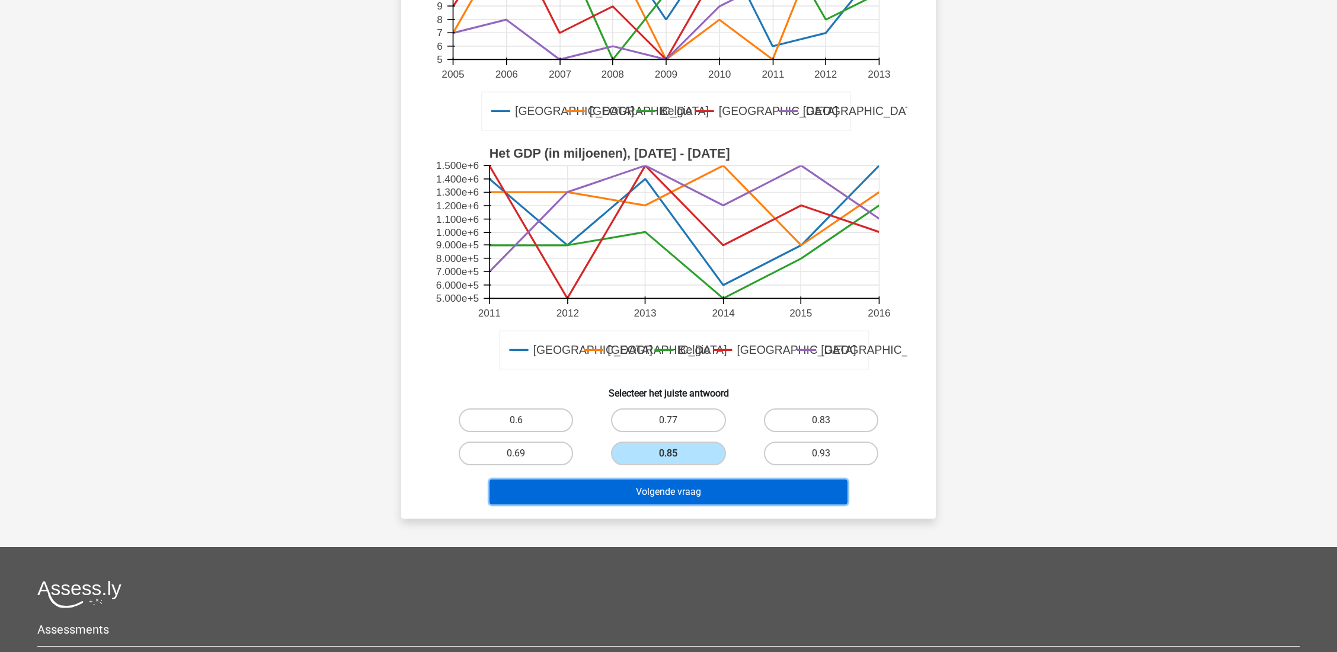
click at [685, 481] on button "Volgende vraag" at bounding box center [669, 492] width 359 height 25
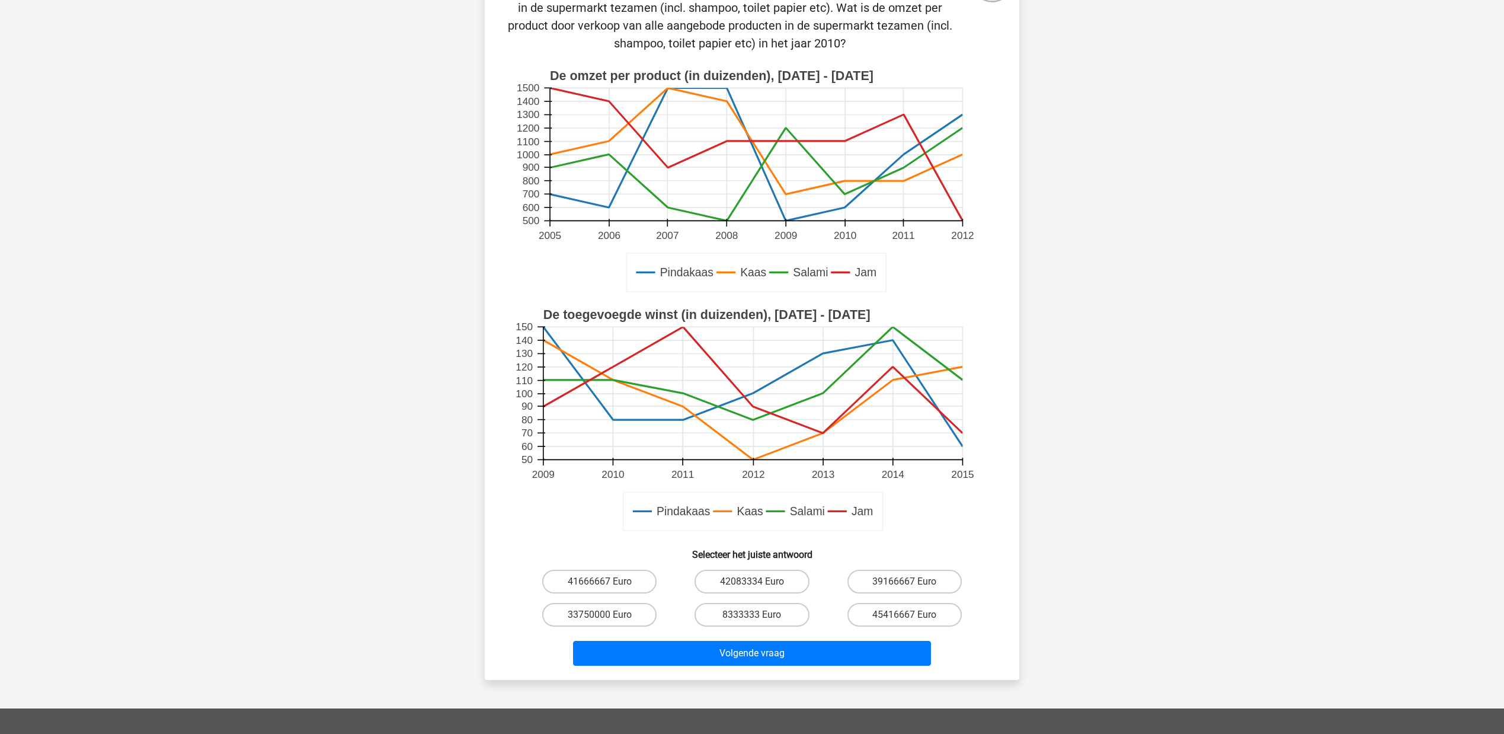
scroll to position [143, 0]
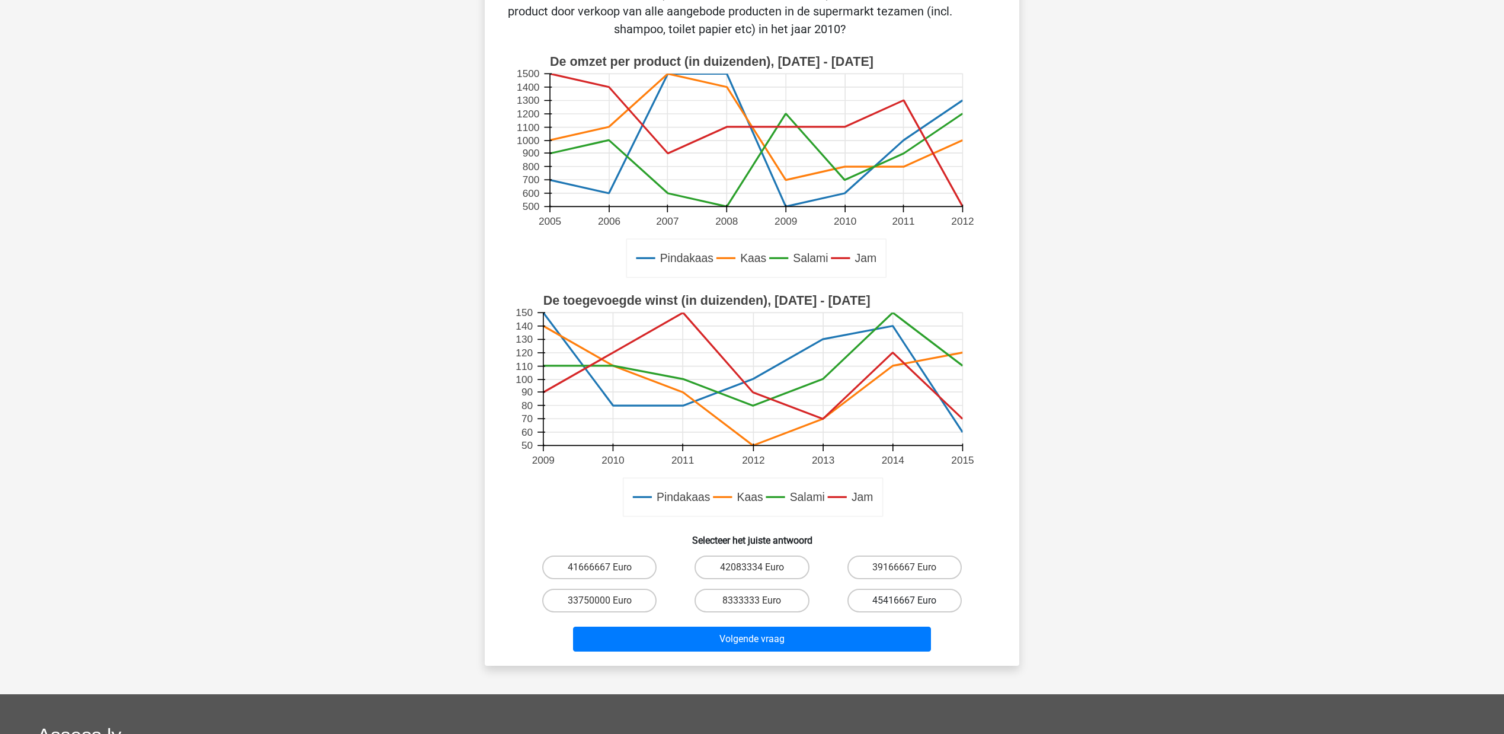
click at [888, 488] on label "45416667 Euro" at bounding box center [905, 601] width 114 height 24
click at [905, 488] on input "45416667 Euro" at bounding box center [909, 604] width 8 height 8
radio input "true"
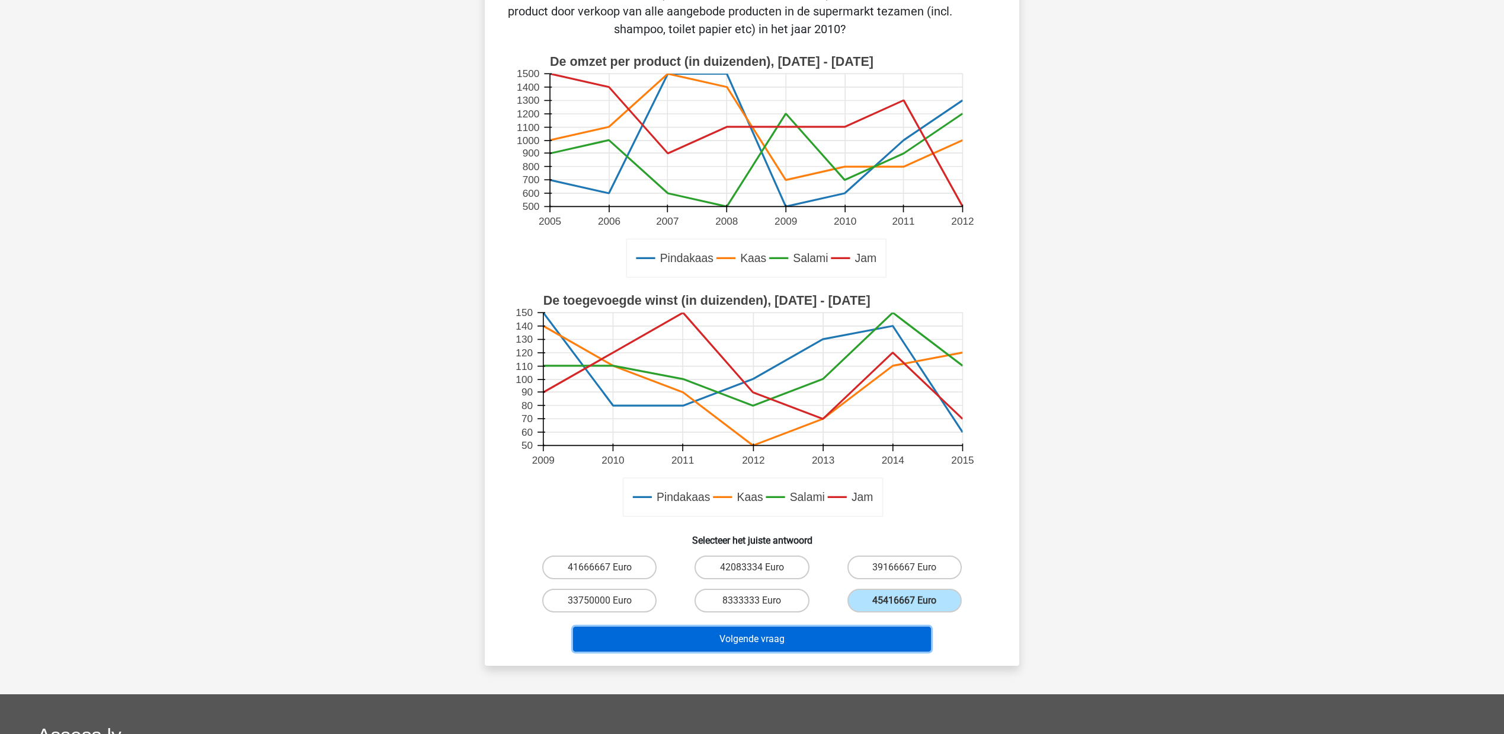
click at [858, 488] on button "Volgende vraag" at bounding box center [752, 639] width 359 height 25
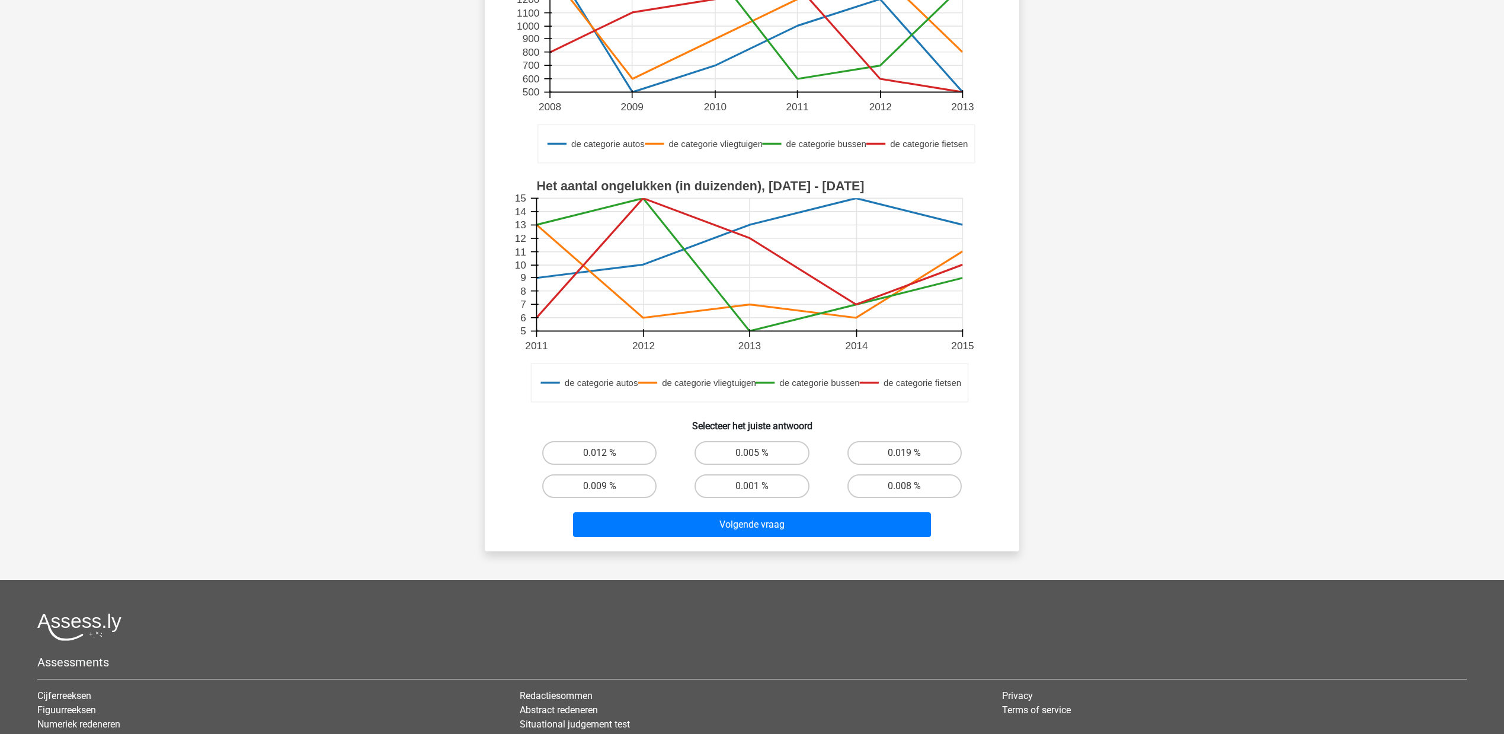
scroll to position [318, 0]
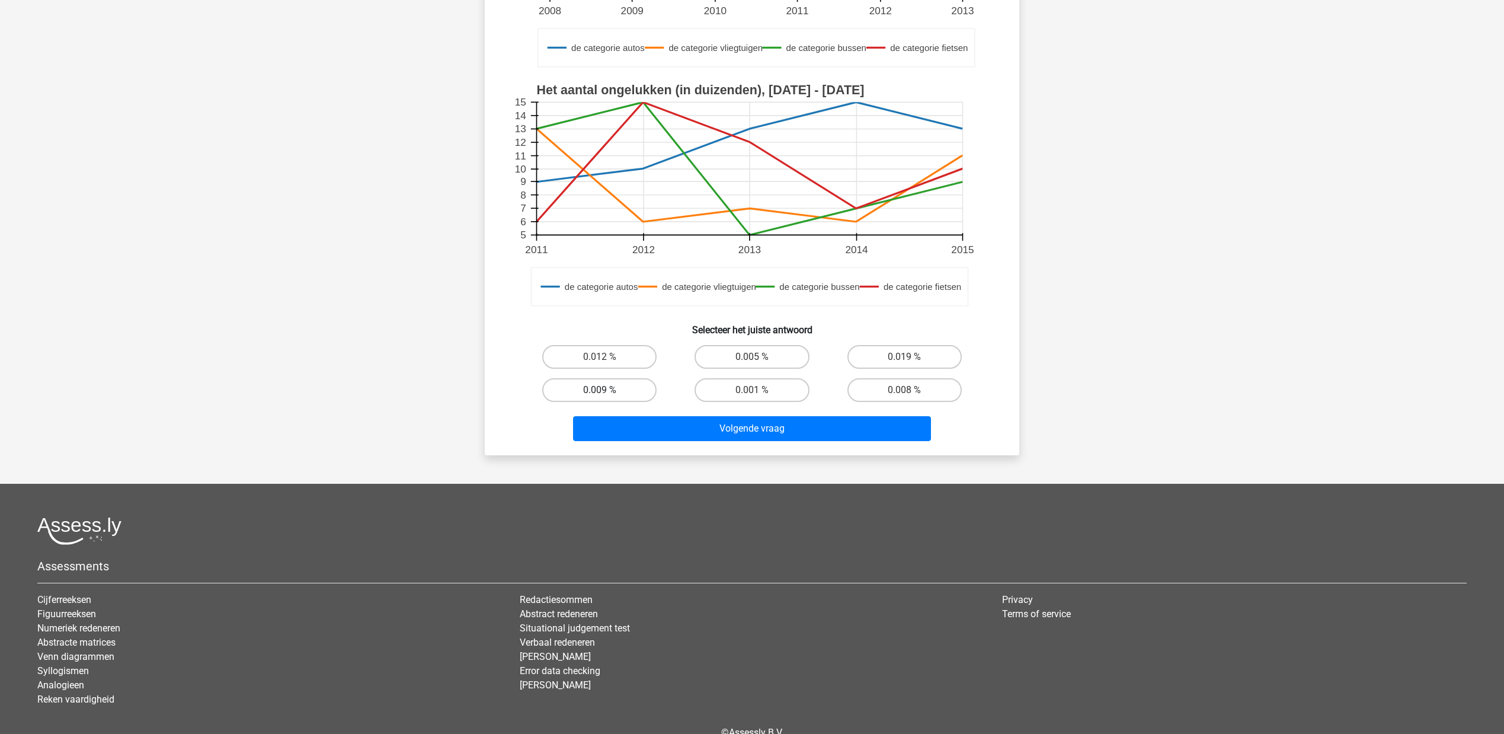
click at [632, 388] on label "0.009 %" at bounding box center [599, 390] width 114 height 24
click at [608, 390] on input "0.009 %" at bounding box center [604, 394] width 8 height 8
radio input "true"
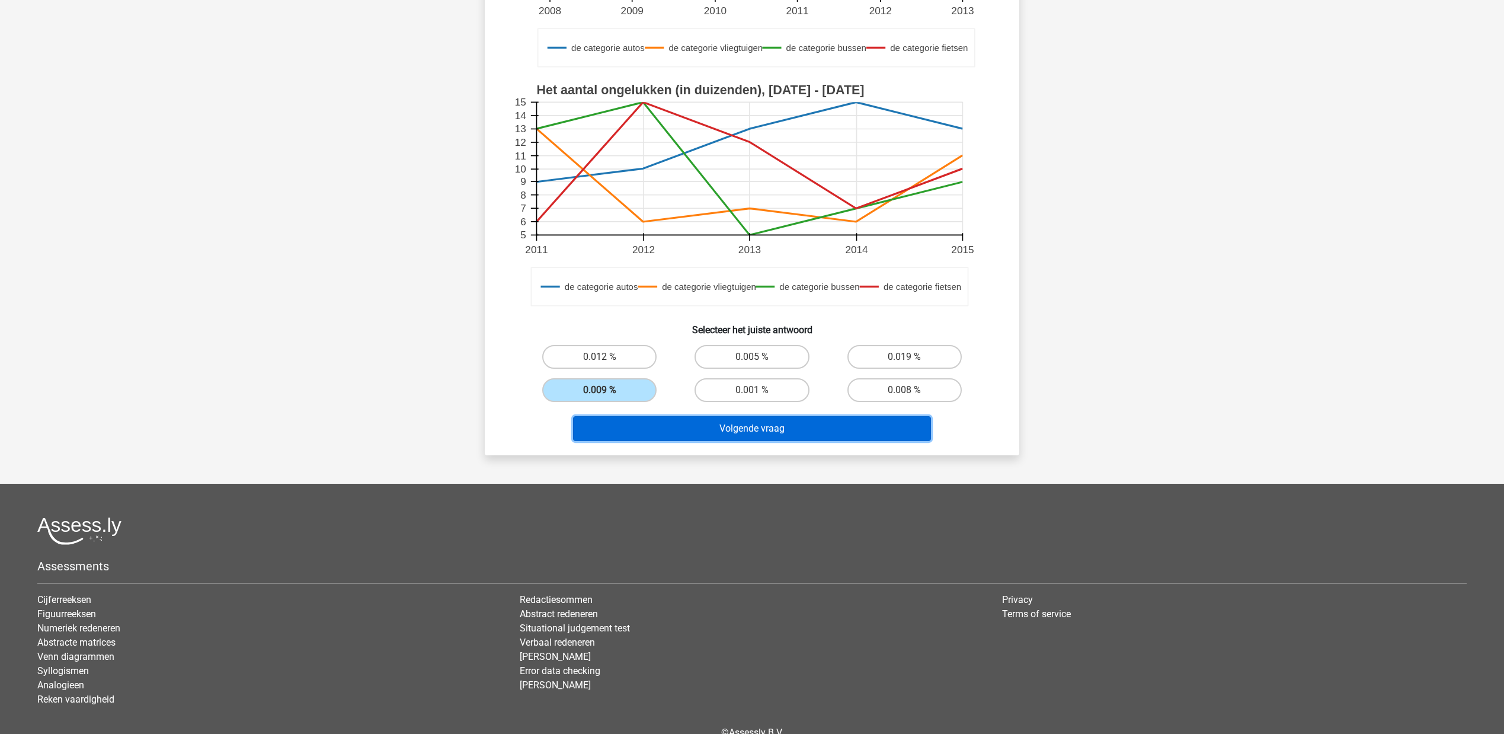
click at [663, 426] on button "Volgende vraag" at bounding box center [752, 428] width 359 height 25
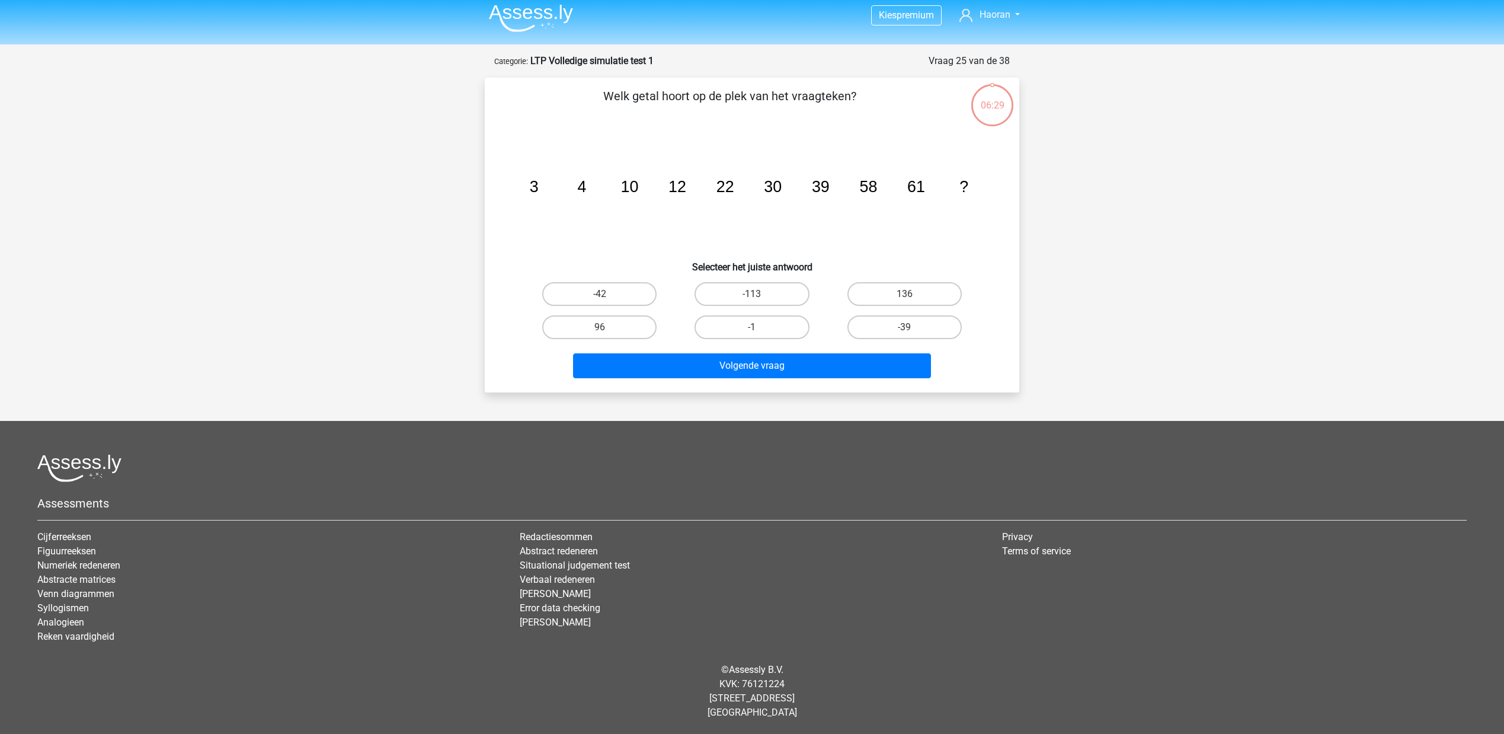
scroll to position [0, 0]
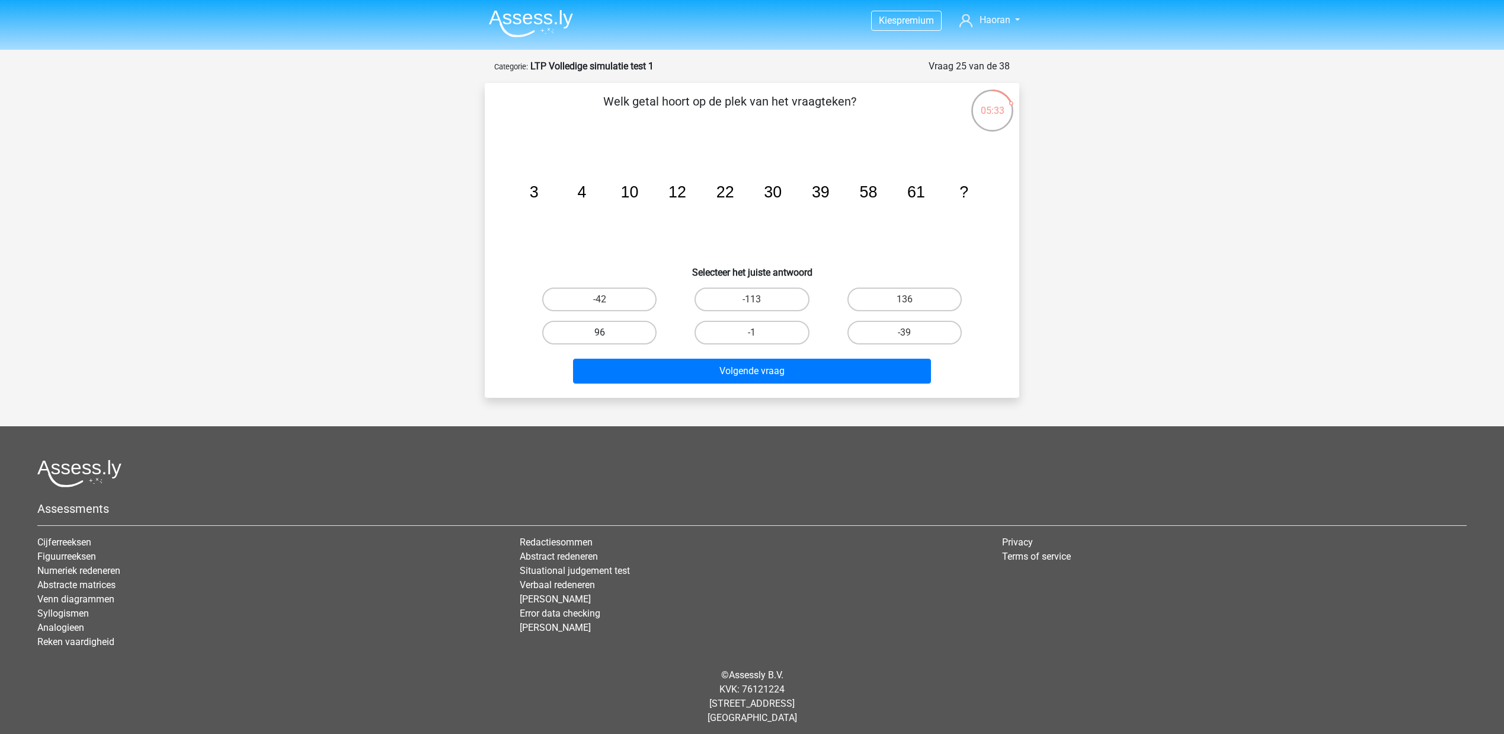
click at [611, 327] on label "96" at bounding box center [599, 333] width 114 height 24
click at [608, 333] on input "96" at bounding box center [604, 337] width 8 height 8
radio input "true"
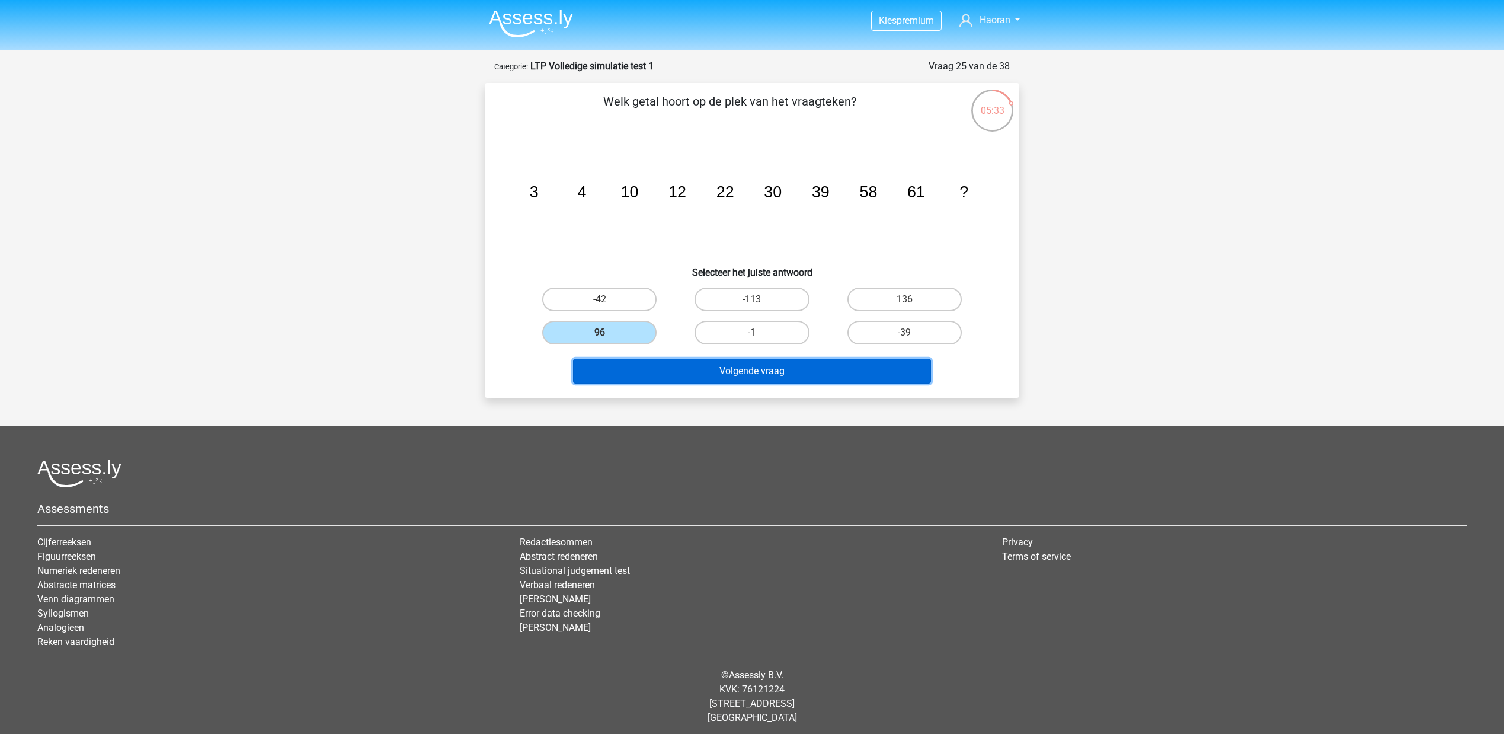
click at [701, 375] on button "Volgende vraag" at bounding box center [752, 371] width 359 height 25
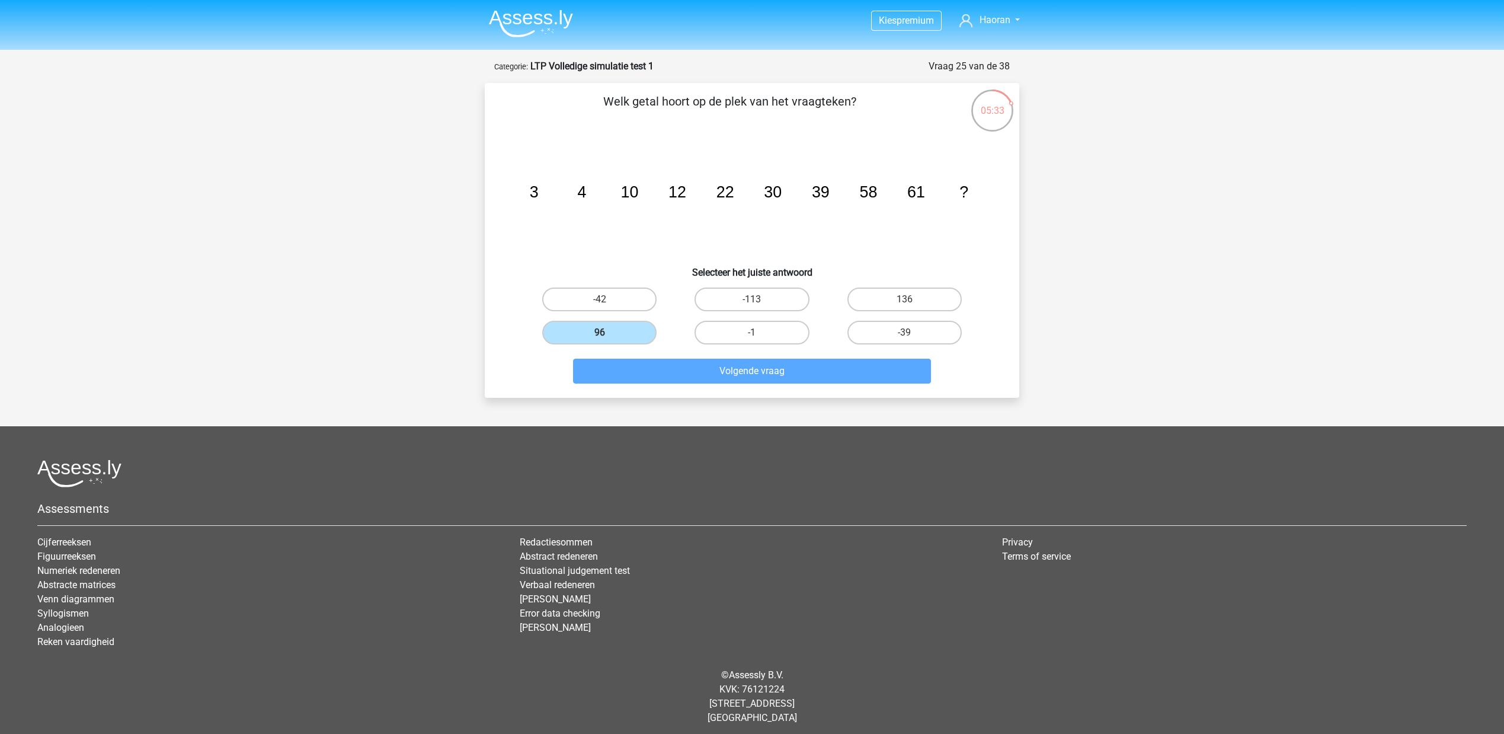
scroll to position [5, 0]
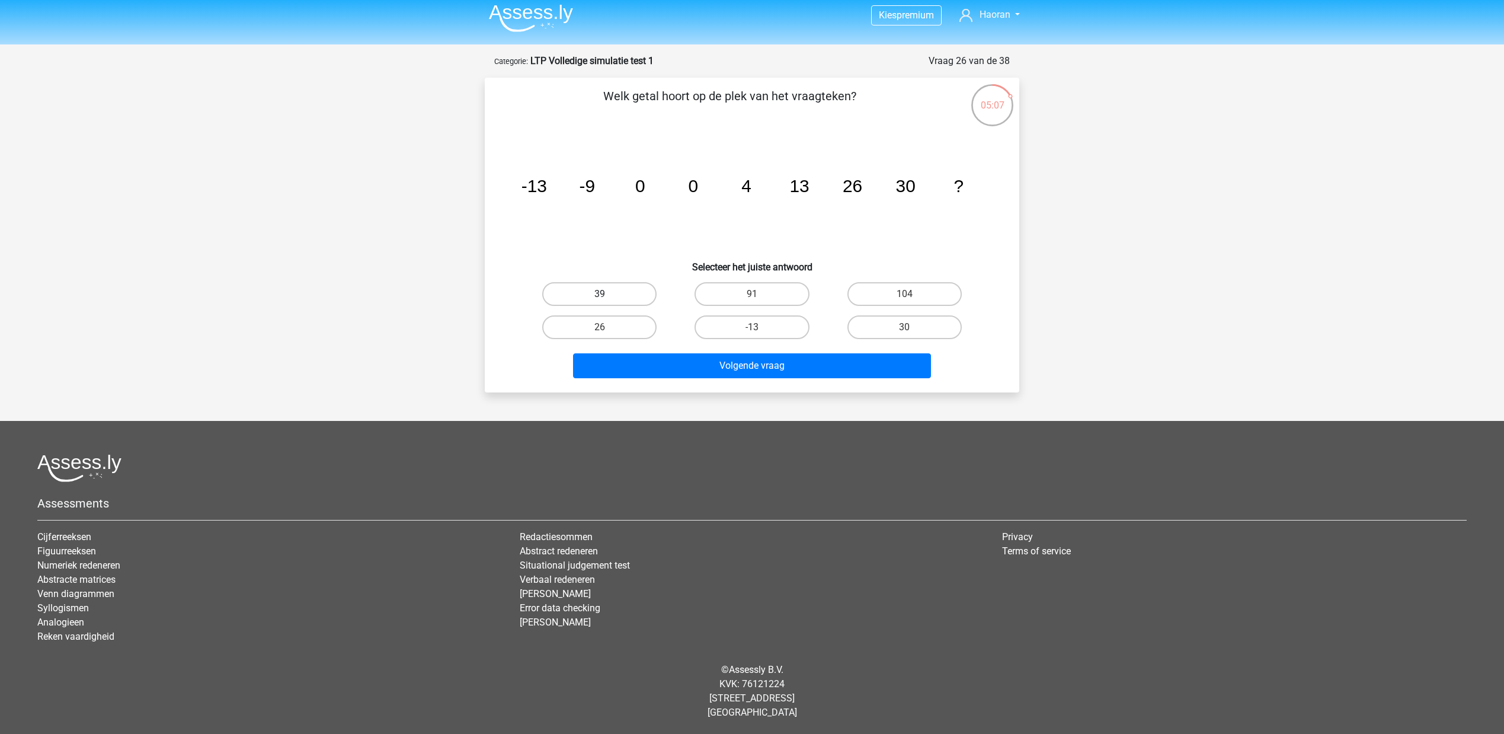
click at [608, 295] on label "39" at bounding box center [599, 294] width 114 height 24
click at [608, 295] on input "39" at bounding box center [604, 298] width 8 height 8
radio input "true"
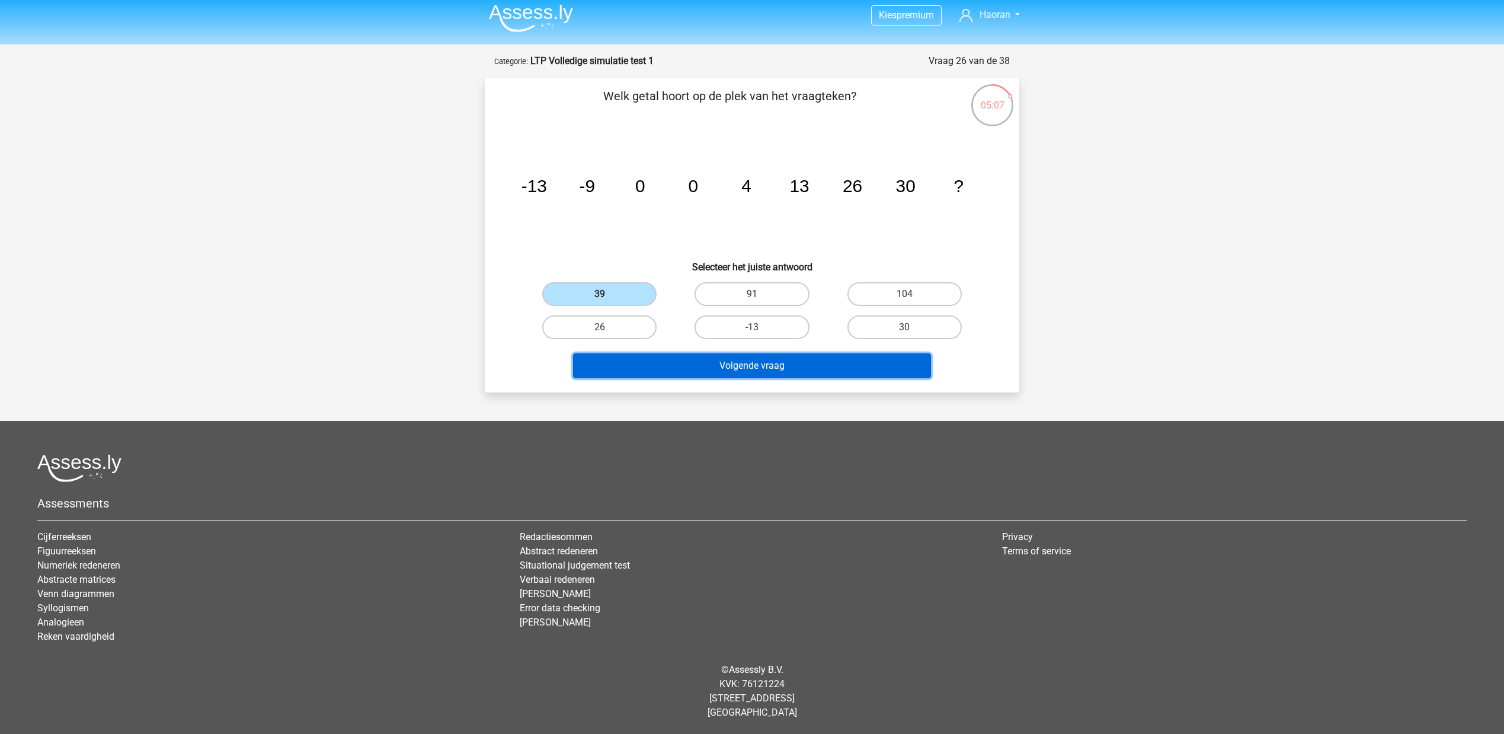
click at [658, 362] on button "Volgende vraag" at bounding box center [752, 365] width 359 height 25
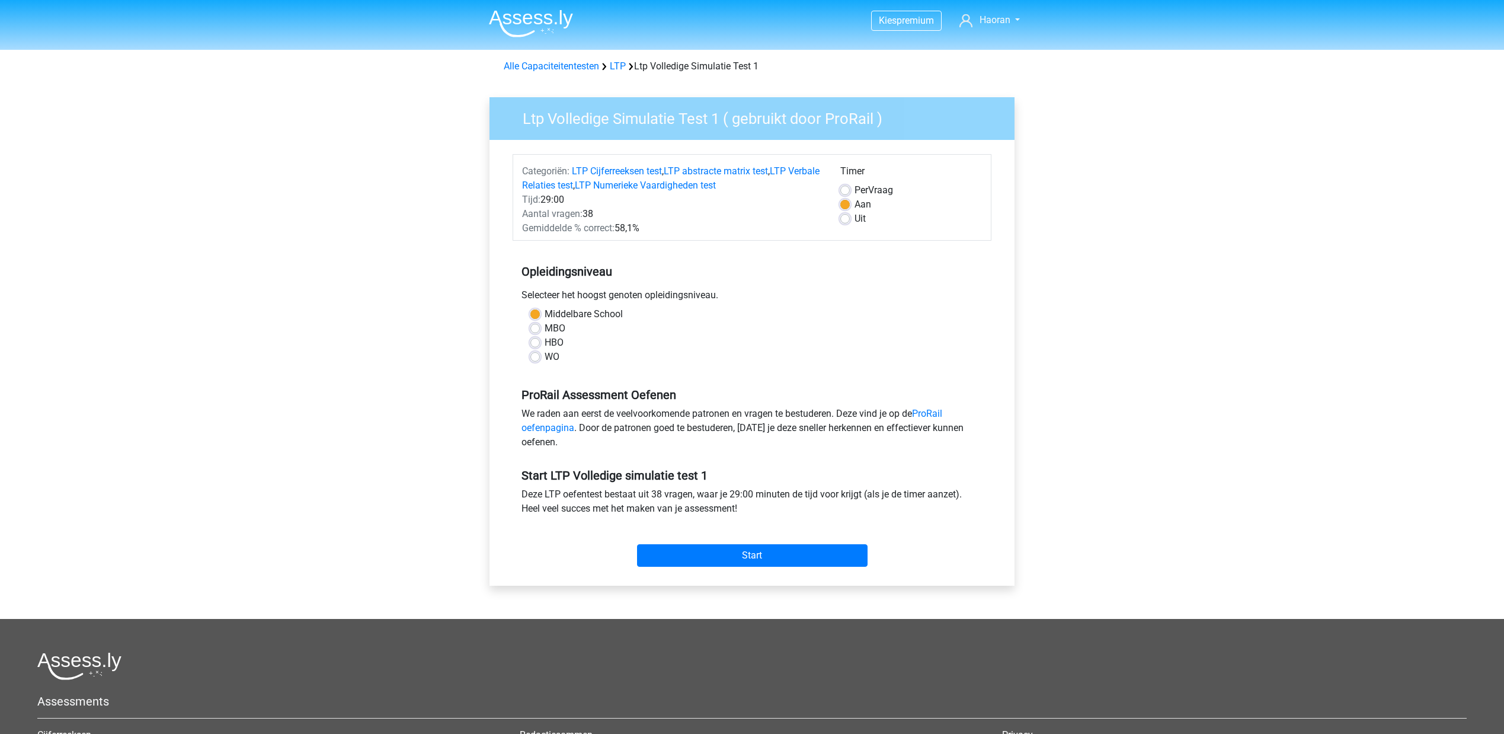
scroll to position [198, 0]
